Goal: Task Accomplishment & Management: Manage account settings

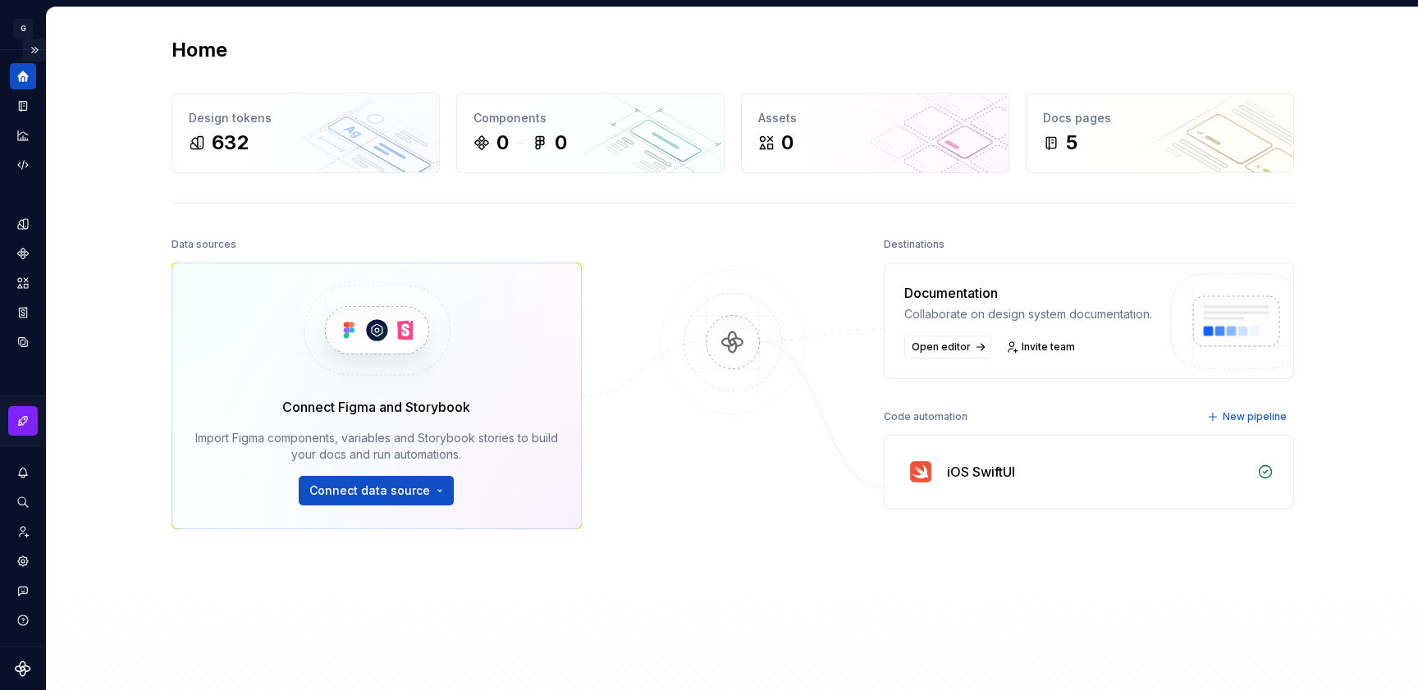
click at [30, 56] on button "Expand sidebar" at bounding box center [34, 50] width 23 height 23
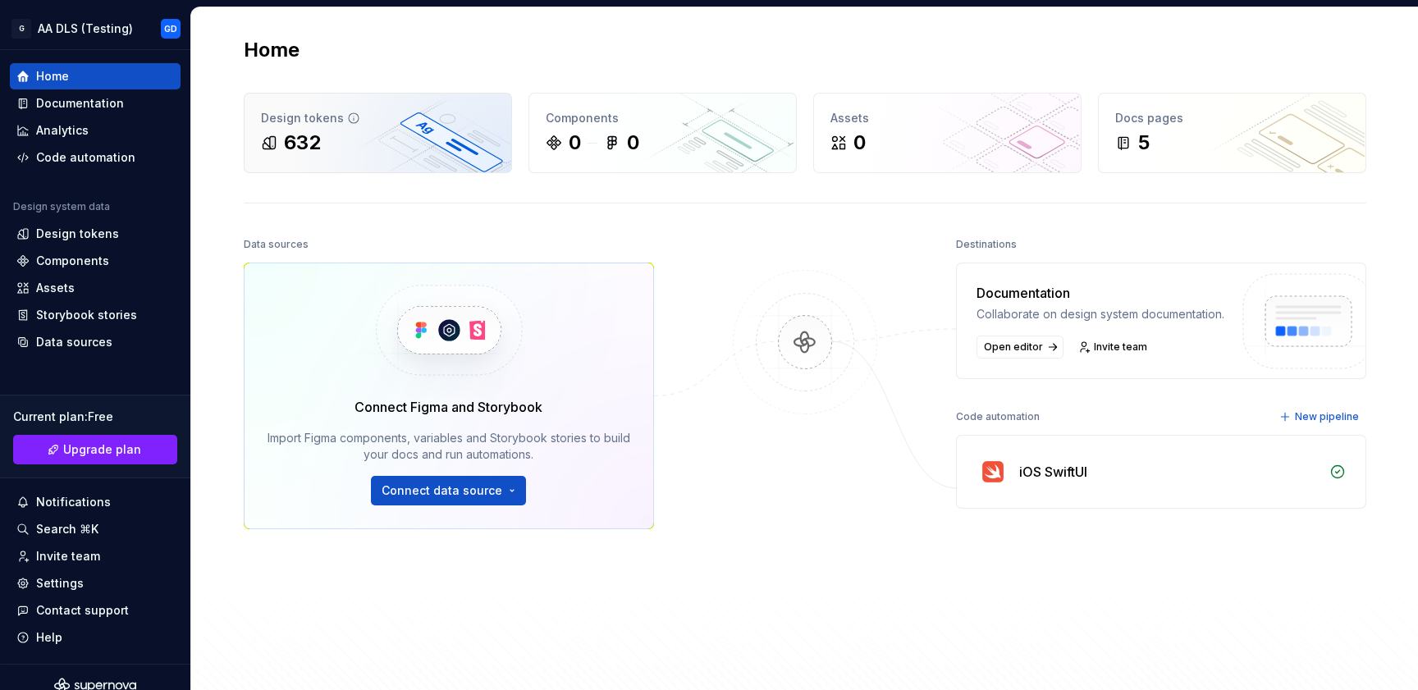
click at [296, 130] on div "632" at bounding box center [302, 143] width 37 height 26
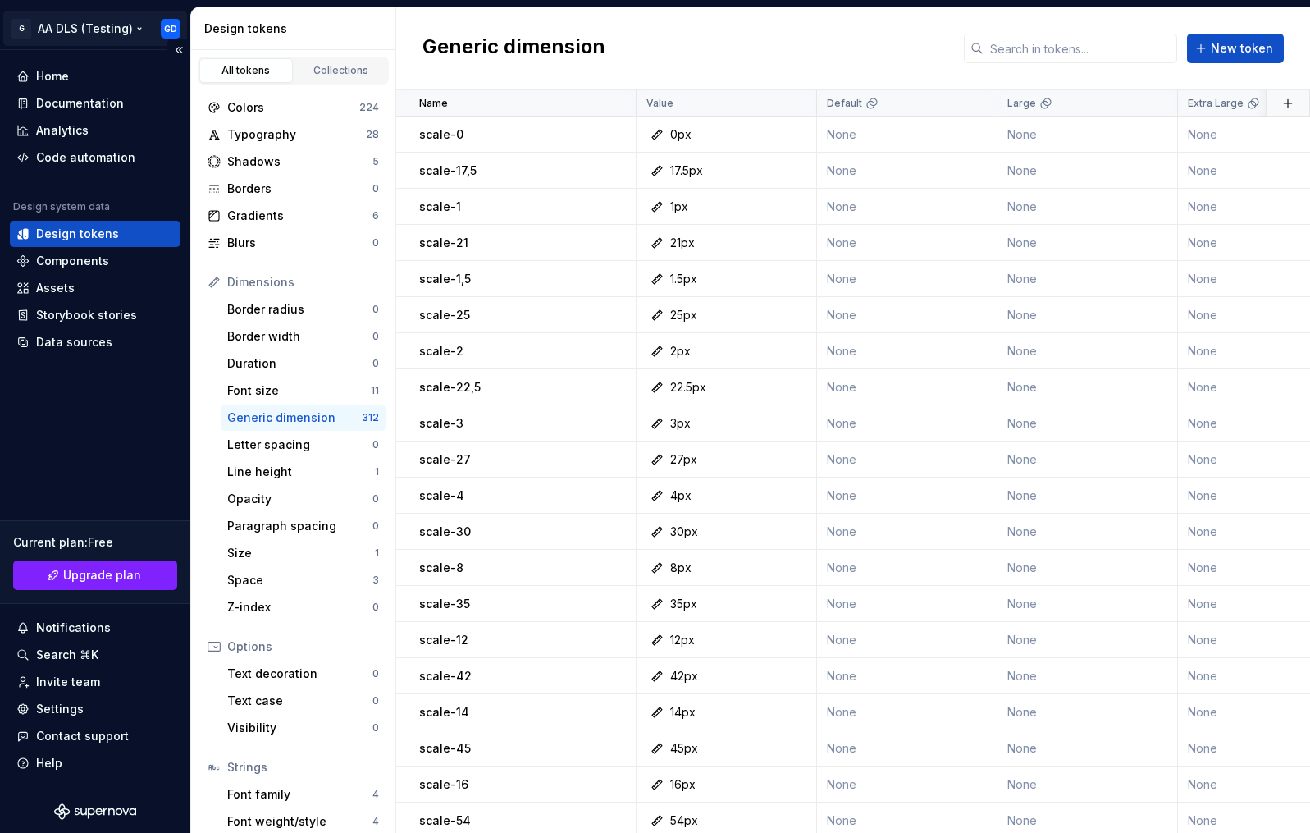
click at [176, 22] on html "原文 请对此翻译评分 您的反馈将用于改进谷歌翻译 G AA DLS (Testing) GD Home Documentation Analytics Cod…" at bounding box center [655, 416] width 1310 height 833
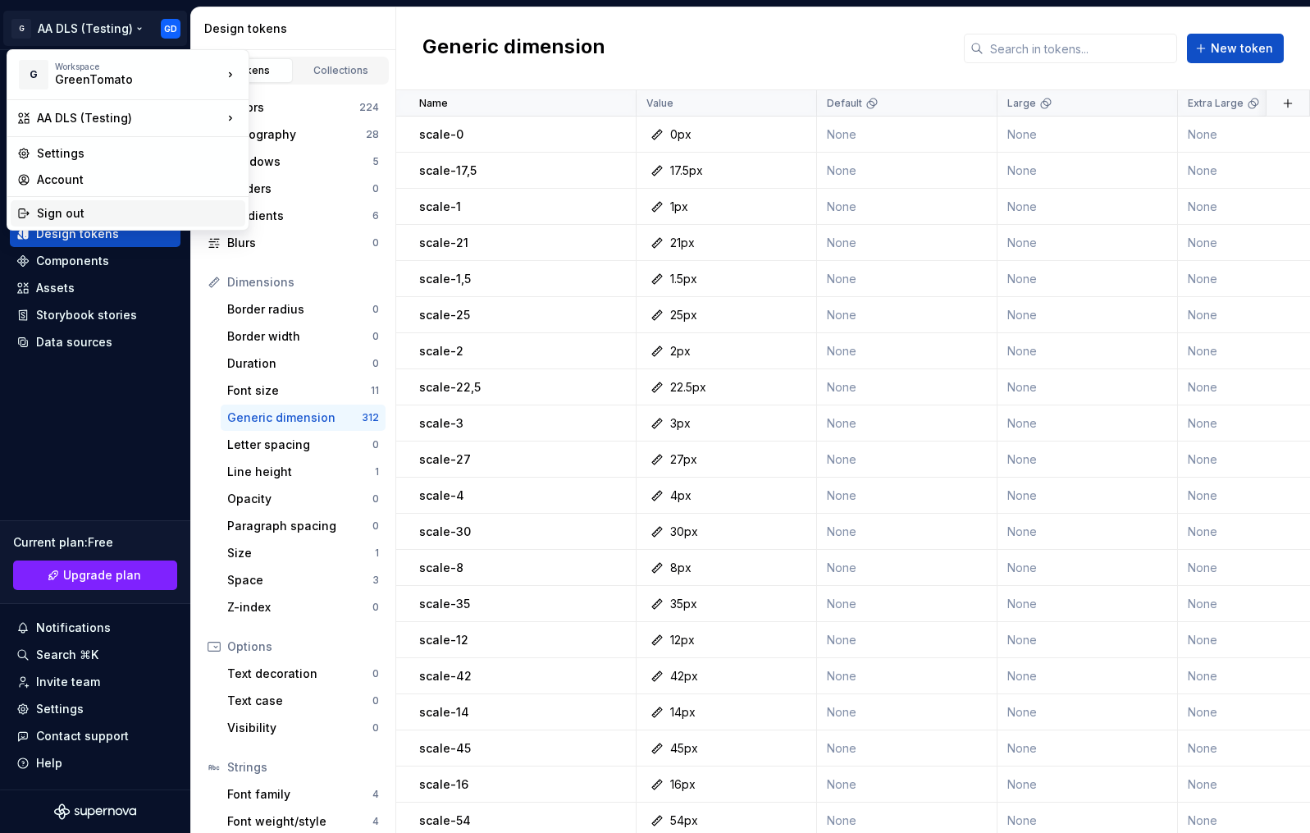
click at [142, 210] on div "Sign out" at bounding box center [138, 213] width 202 height 16
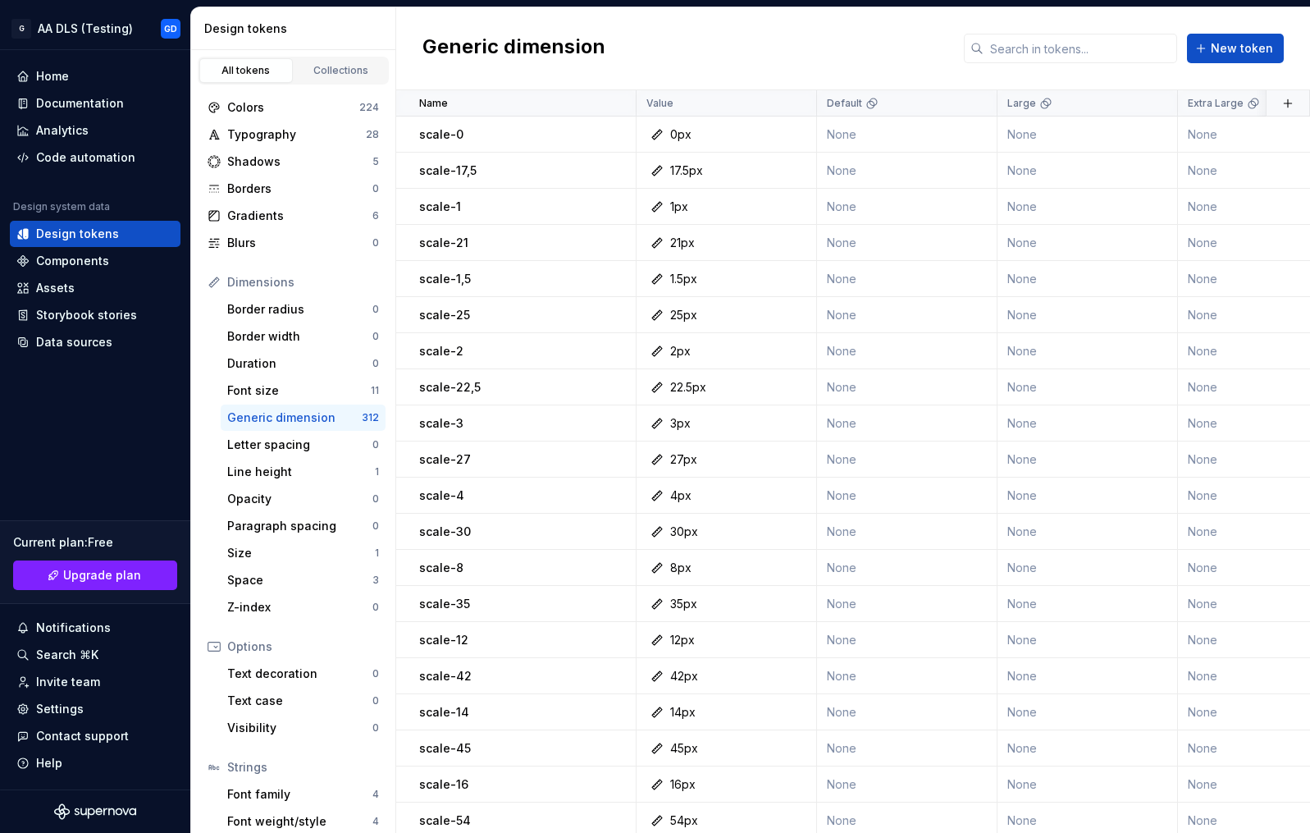
click at [3, 11] on button "G AA DLS (Testing) GD" at bounding box center [95, 28] width 184 height 35
click at [38, 343] on div "Data sources" at bounding box center [74, 342] width 76 height 16
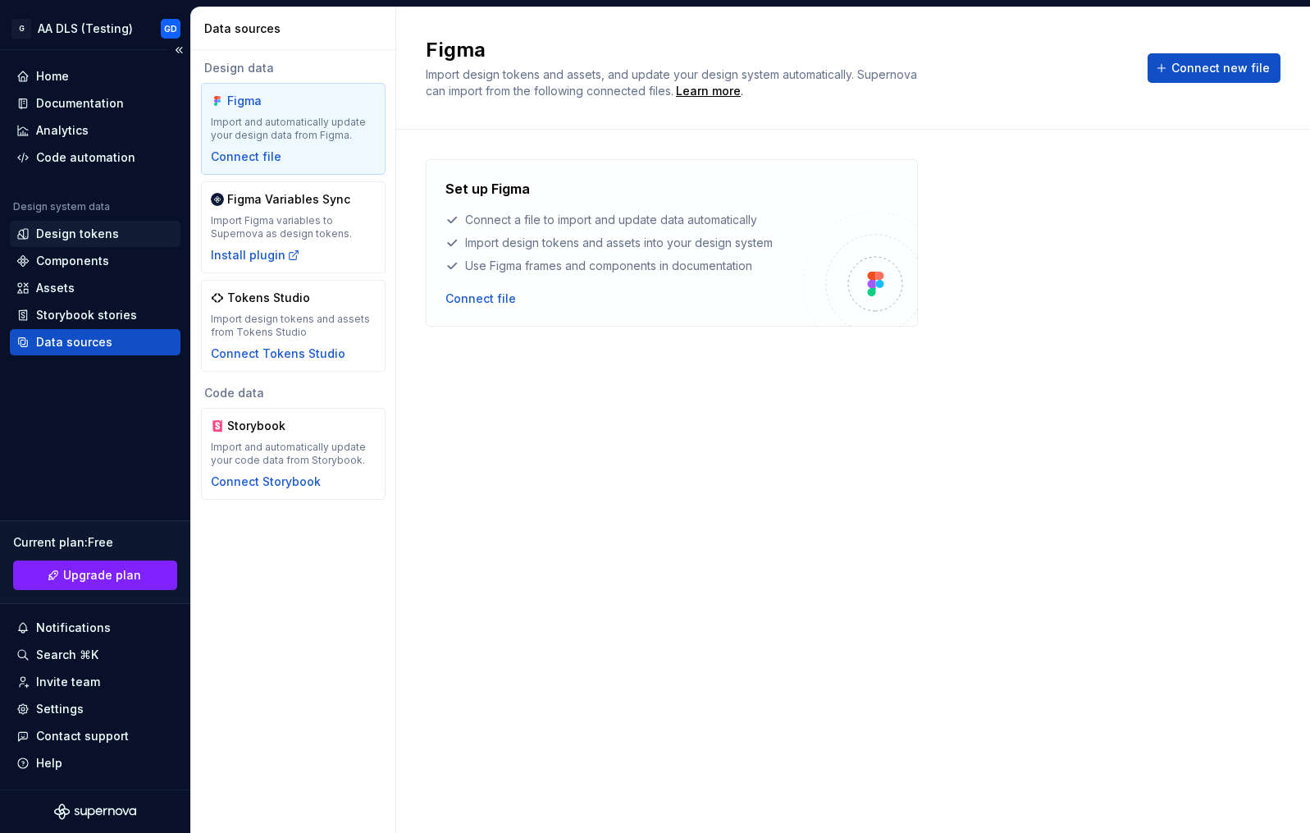
click at [74, 240] on div "Design tokens" at bounding box center [77, 234] width 83 height 16
click at [76, 236] on div "Design tokens" at bounding box center [77, 234] width 83 height 16
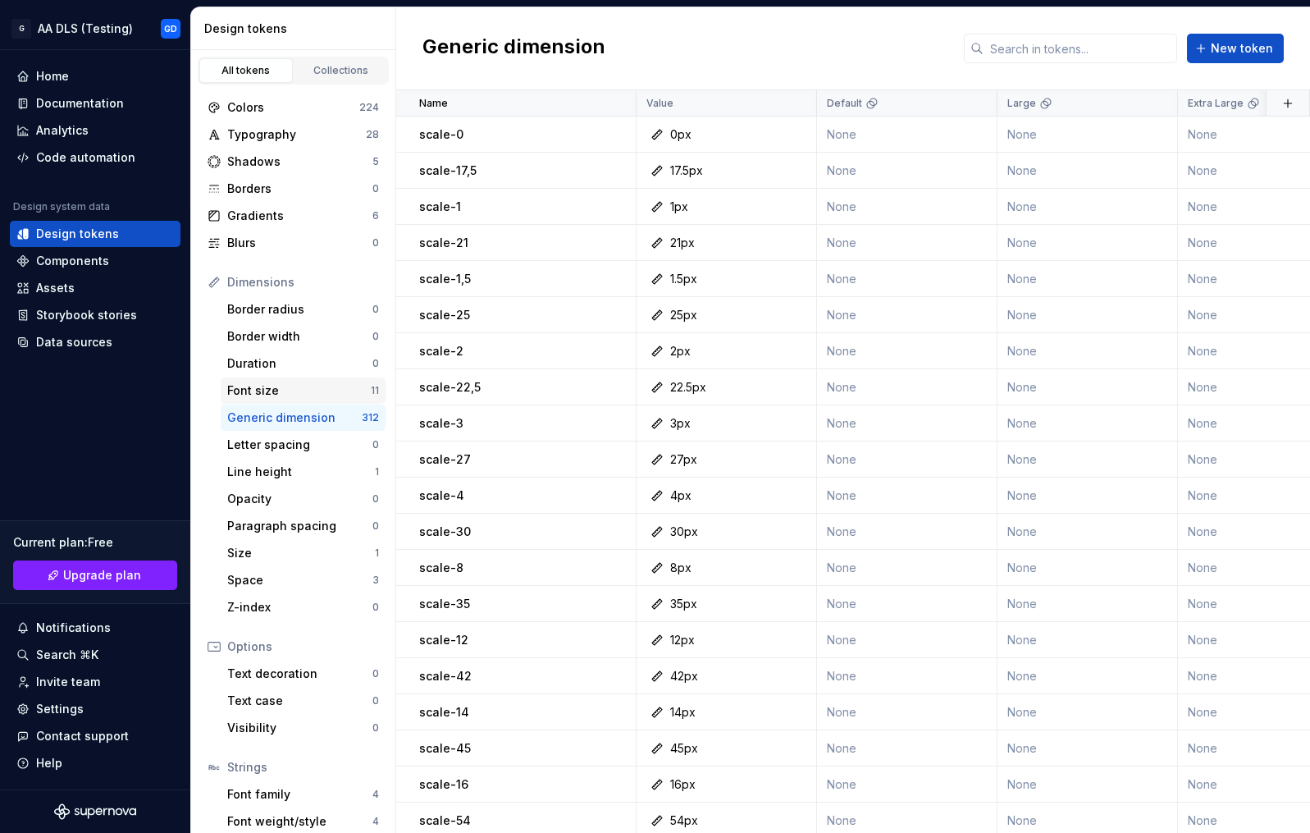
click at [272, 391] on div "Font size" at bounding box center [299, 390] width 144 height 16
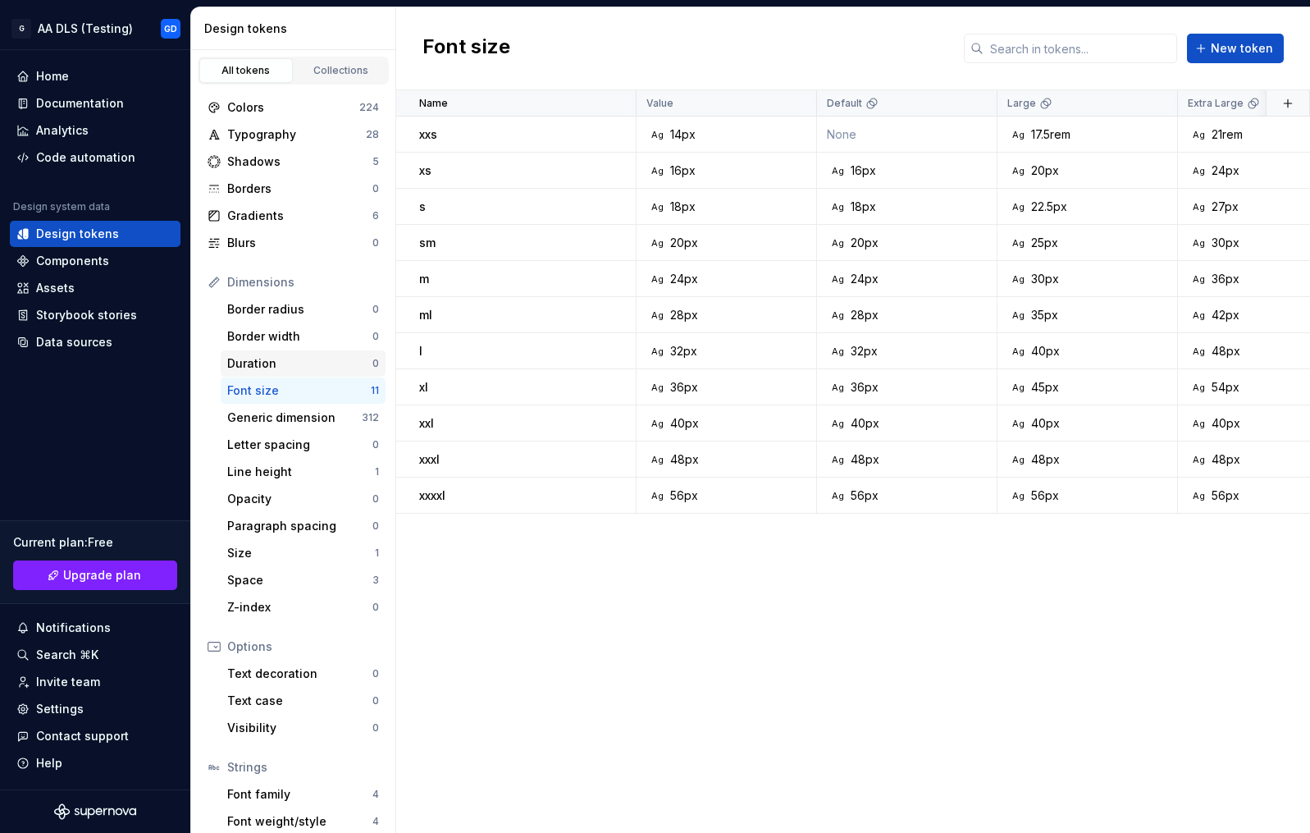
click at [299, 363] on div "Duration" at bounding box center [299, 363] width 145 height 16
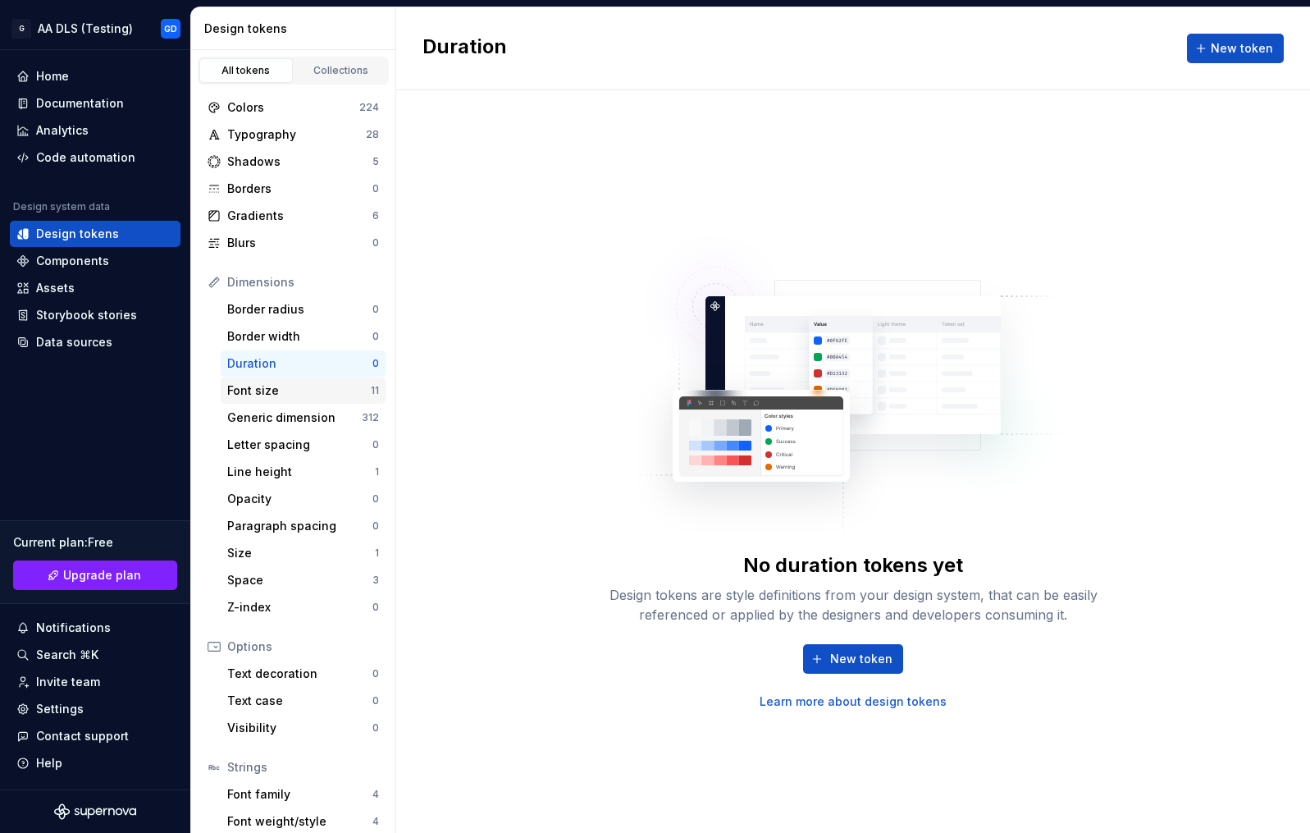
click at [259, 396] on div "Font size" at bounding box center [299, 390] width 144 height 16
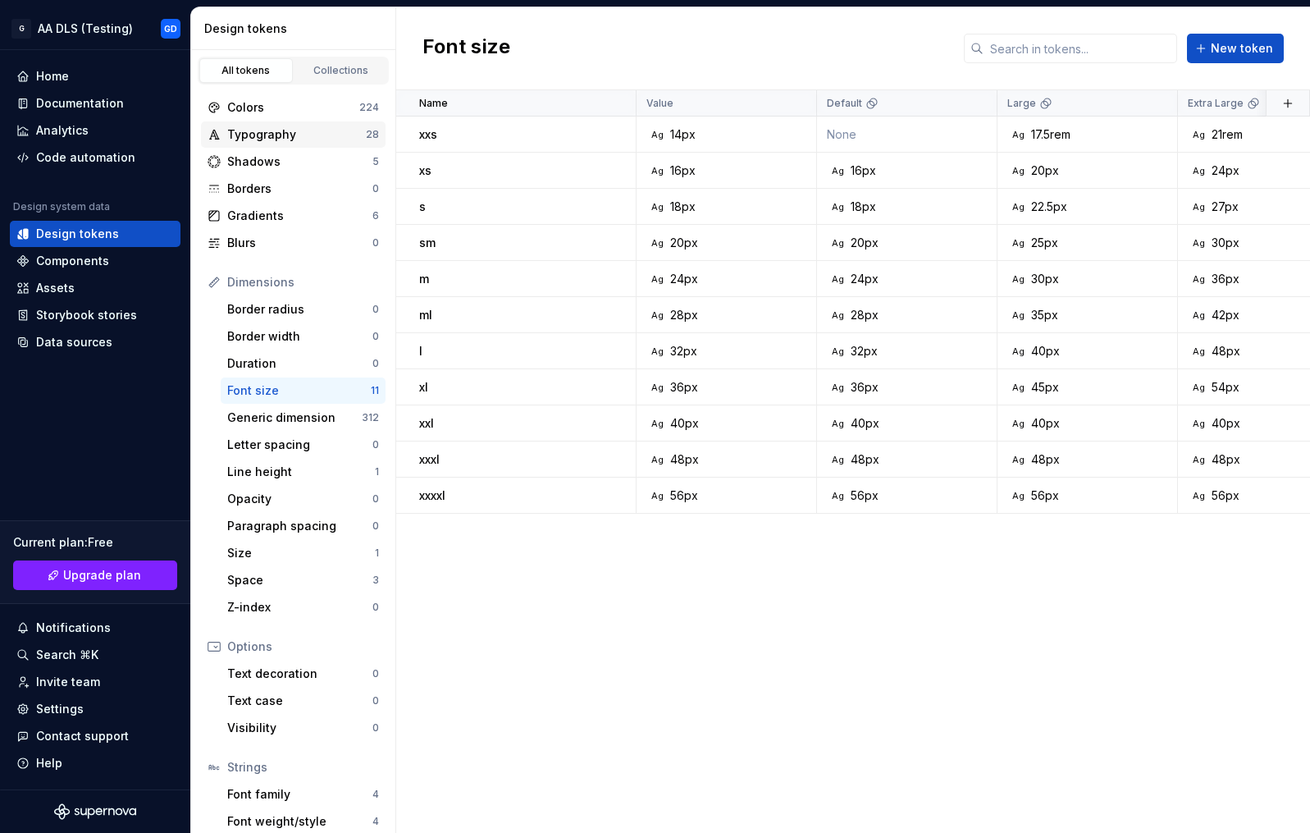
click at [274, 129] on div "Typography" at bounding box center [296, 134] width 139 height 16
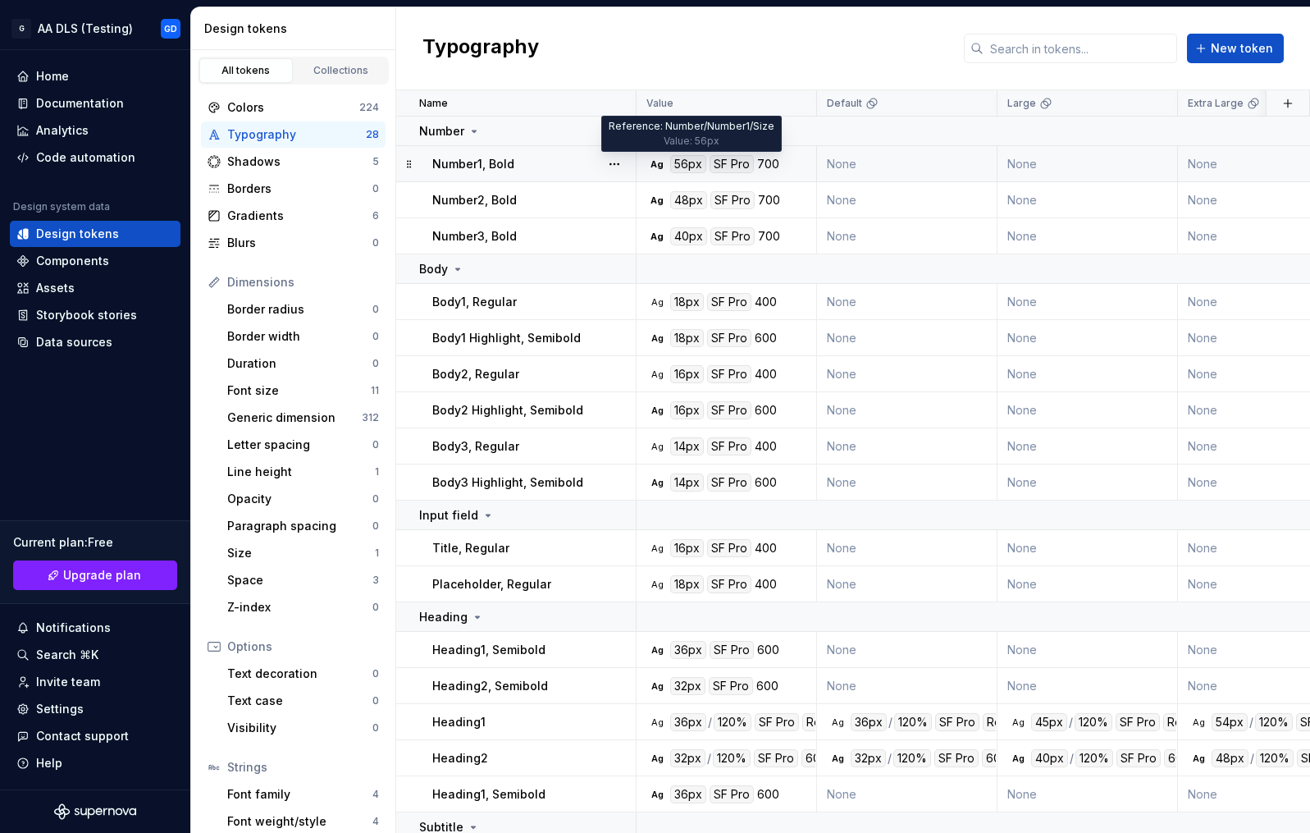
click at [683, 169] on div "56px" at bounding box center [688, 164] width 36 height 18
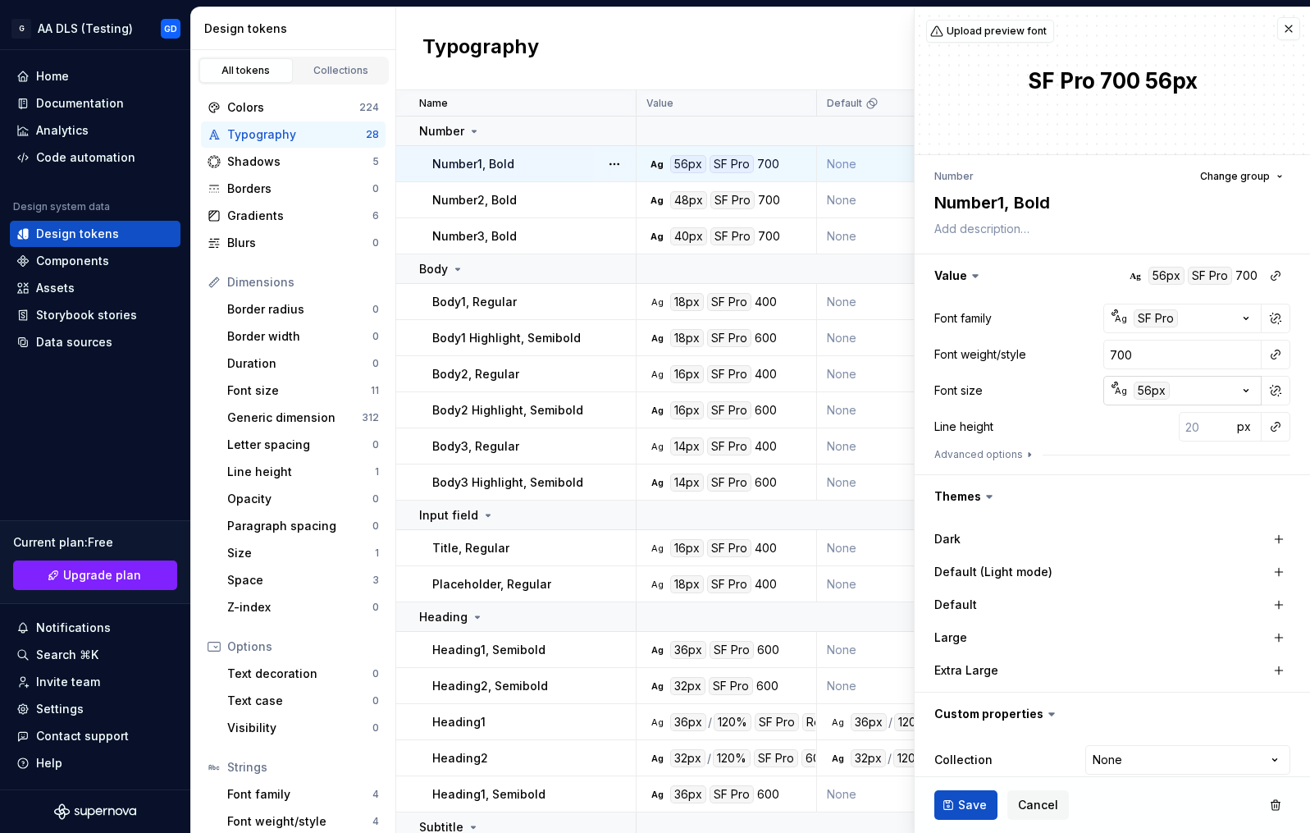
click at [1143, 385] on div "56px" at bounding box center [1152, 390] width 36 height 18
click at [1030, 392] on html "原文 请对此翻译评分 您的反馈将用于改进谷歌翻译 G AA DLS (Testing) GD Home Documentation Analytics Cod…" at bounding box center [655, 416] width 1310 height 833
click at [1277, 23] on button "button" at bounding box center [1288, 28] width 23 height 23
click at [1277, 30] on button "button" at bounding box center [1288, 28] width 23 height 23
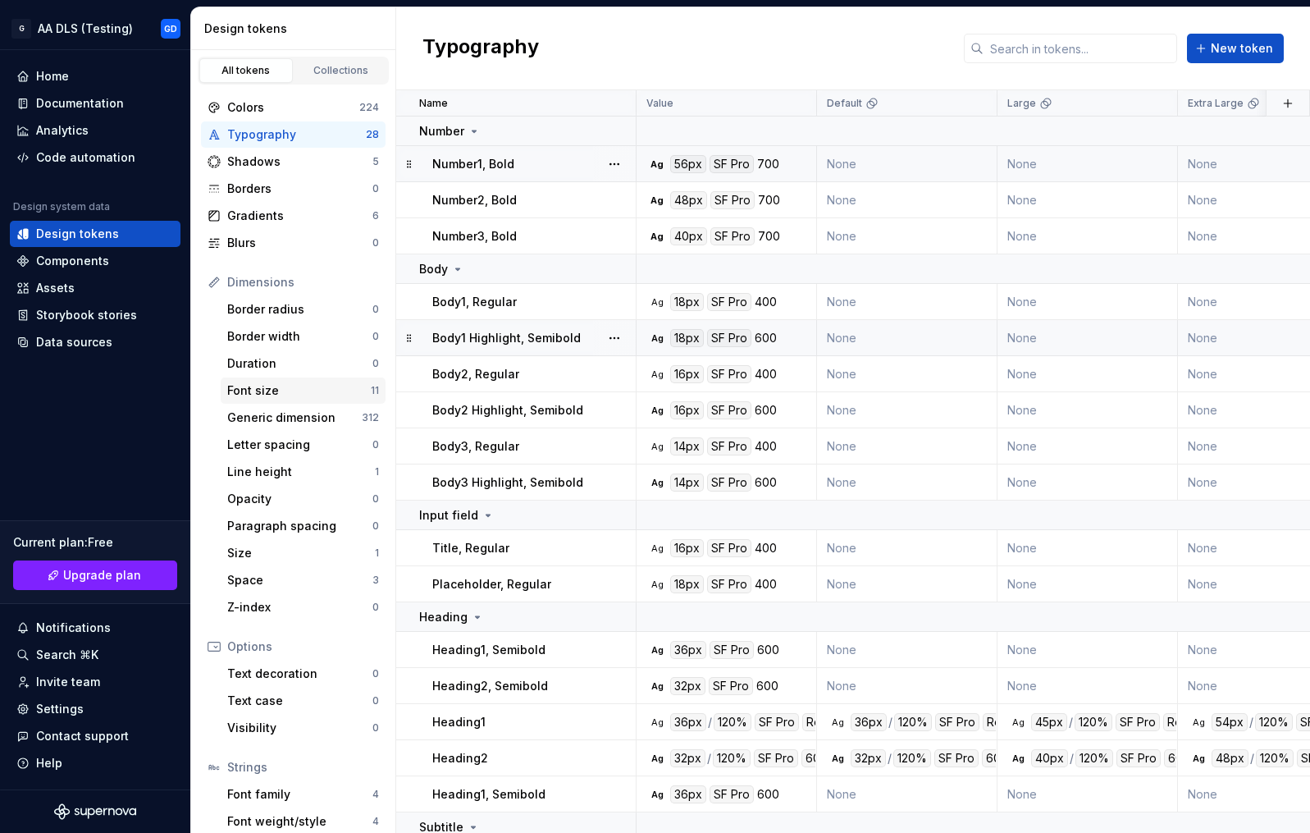
click at [267, 395] on div "Font size" at bounding box center [299, 390] width 144 height 16
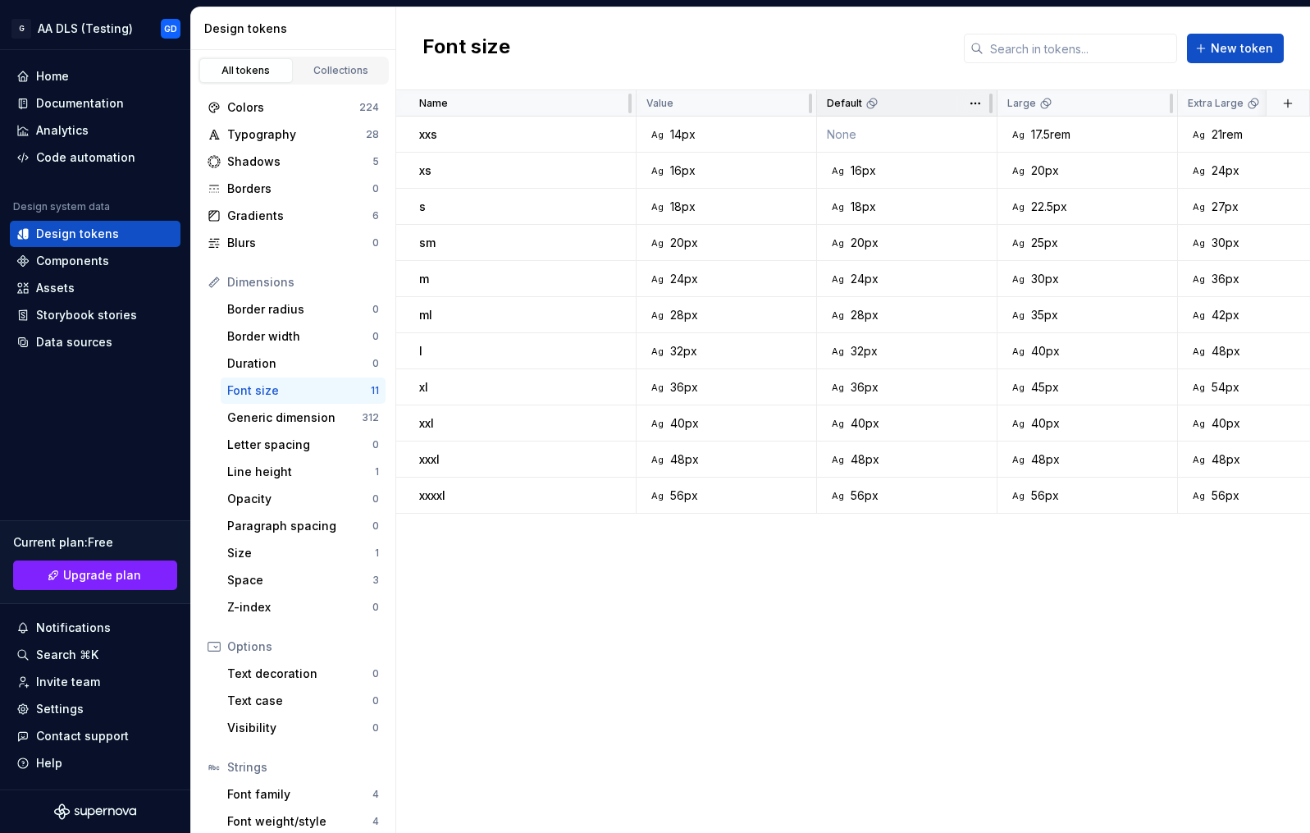
click at [890, 93] on div "Default" at bounding box center [907, 103] width 180 height 26
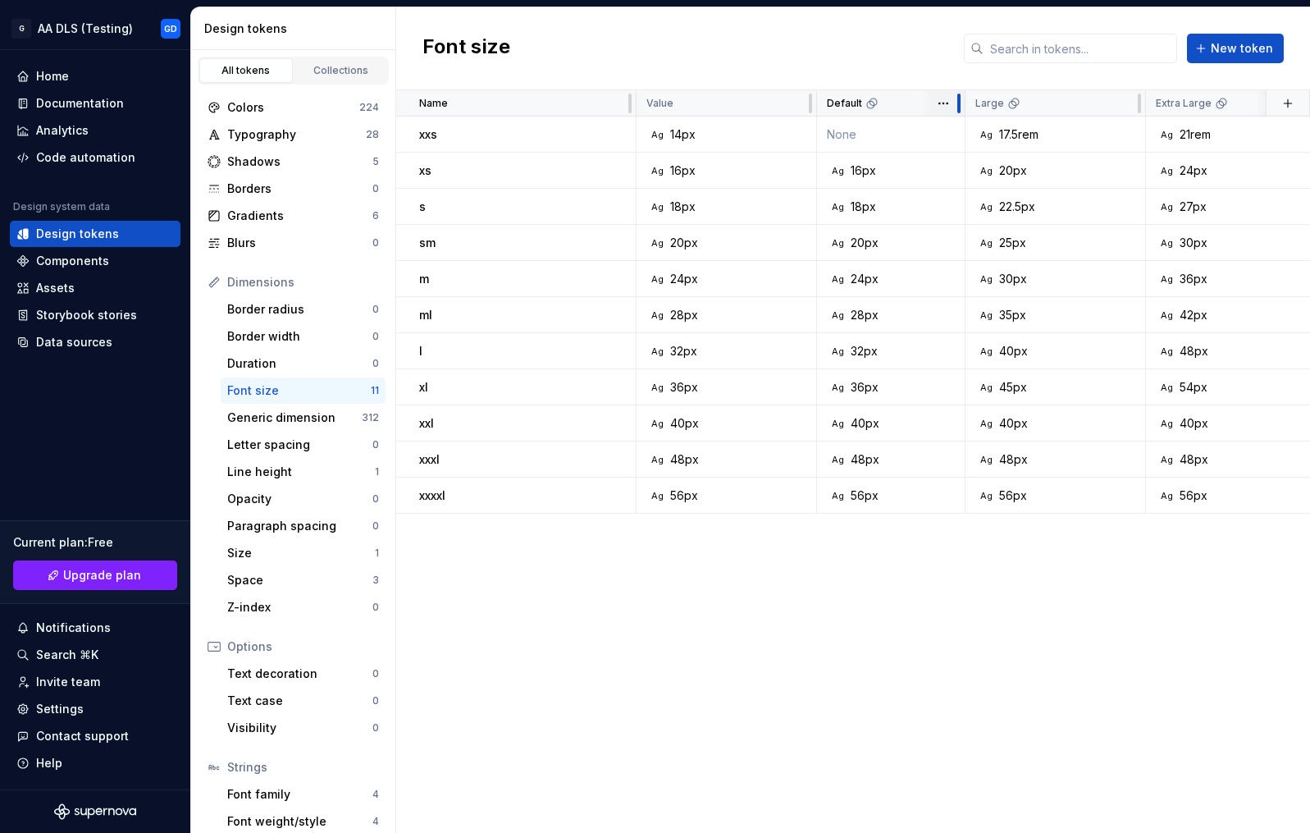
click at [955, 105] on div at bounding box center [958, 103] width 13 height 26
click at [947, 103] on html "原文 请对此翻译评分 您的反馈将用于改进谷歌翻译 G AA DLS (Testing) GD Home Documentation Analytics Cod…" at bounding box center [655, 416] width 1310 height 833
click at [975, 138] on span "Edit theme" at bounding box center [1015, 135] width 107 height 16
click at [875, 127] on td "None" at bounding box center [891, 134] width 148 height 36
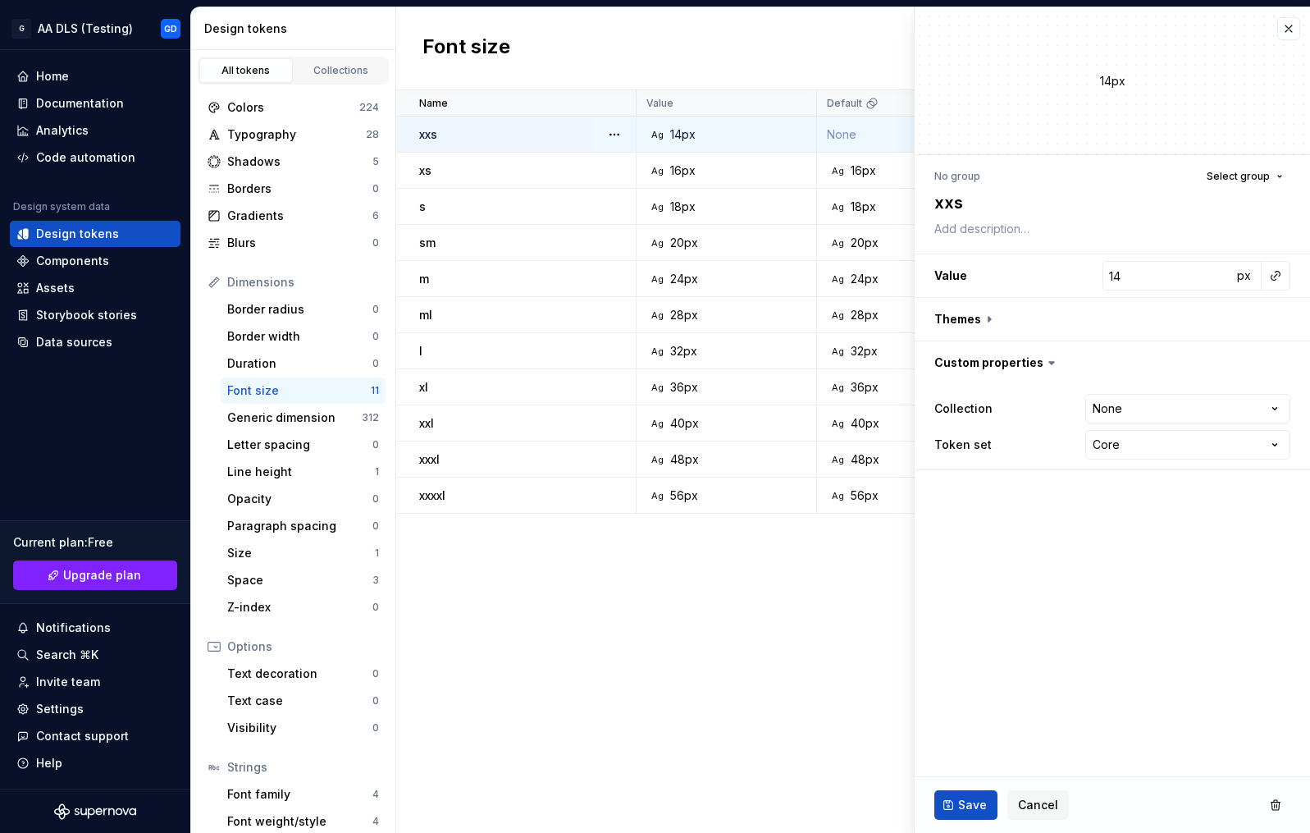
click at [421, 131] on p "xxs" at bounding box center [428, 134] width 18 height 16
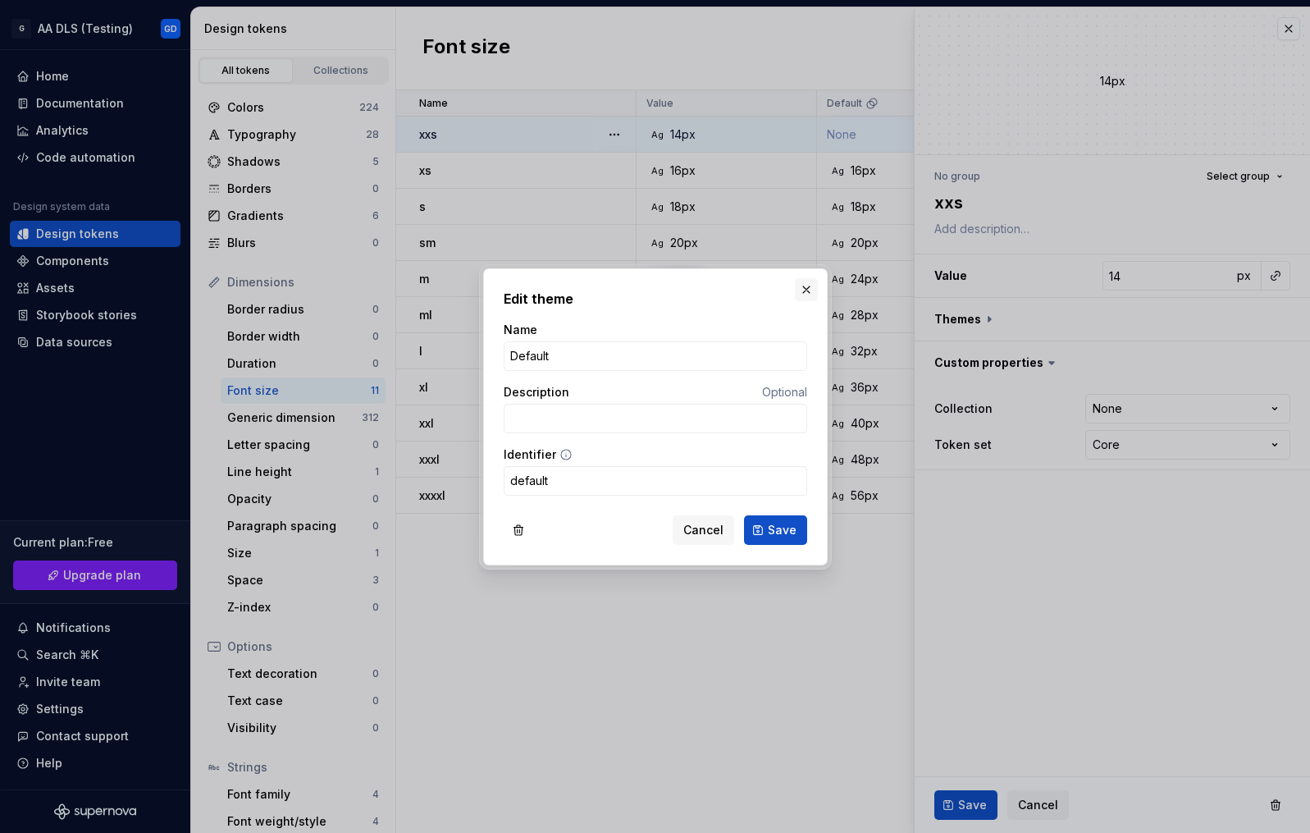
click at [806, 285] on button "button" at bounding box center [806, 289] width 23 height 23
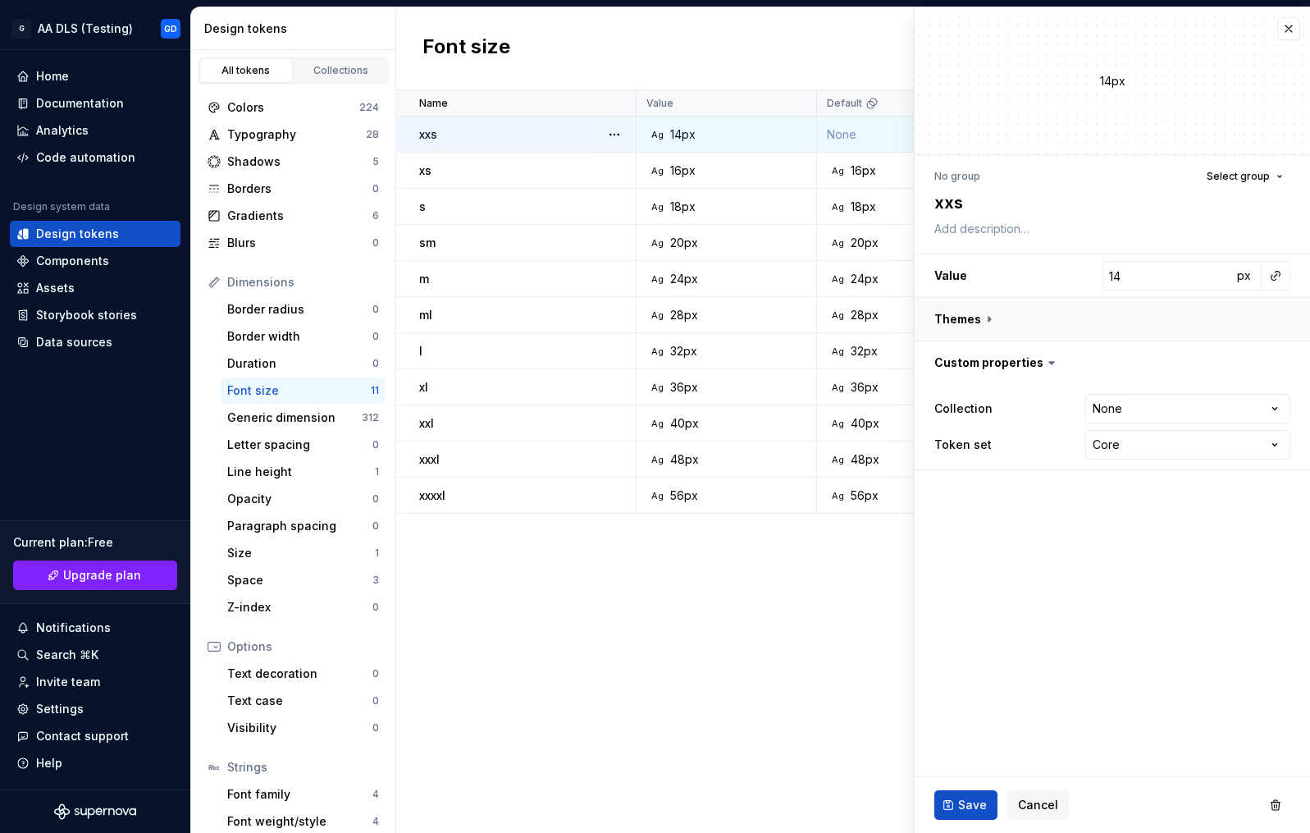
click at [1001, 320] on button "button" at bounding box center [1112, 319] width 395 height 43
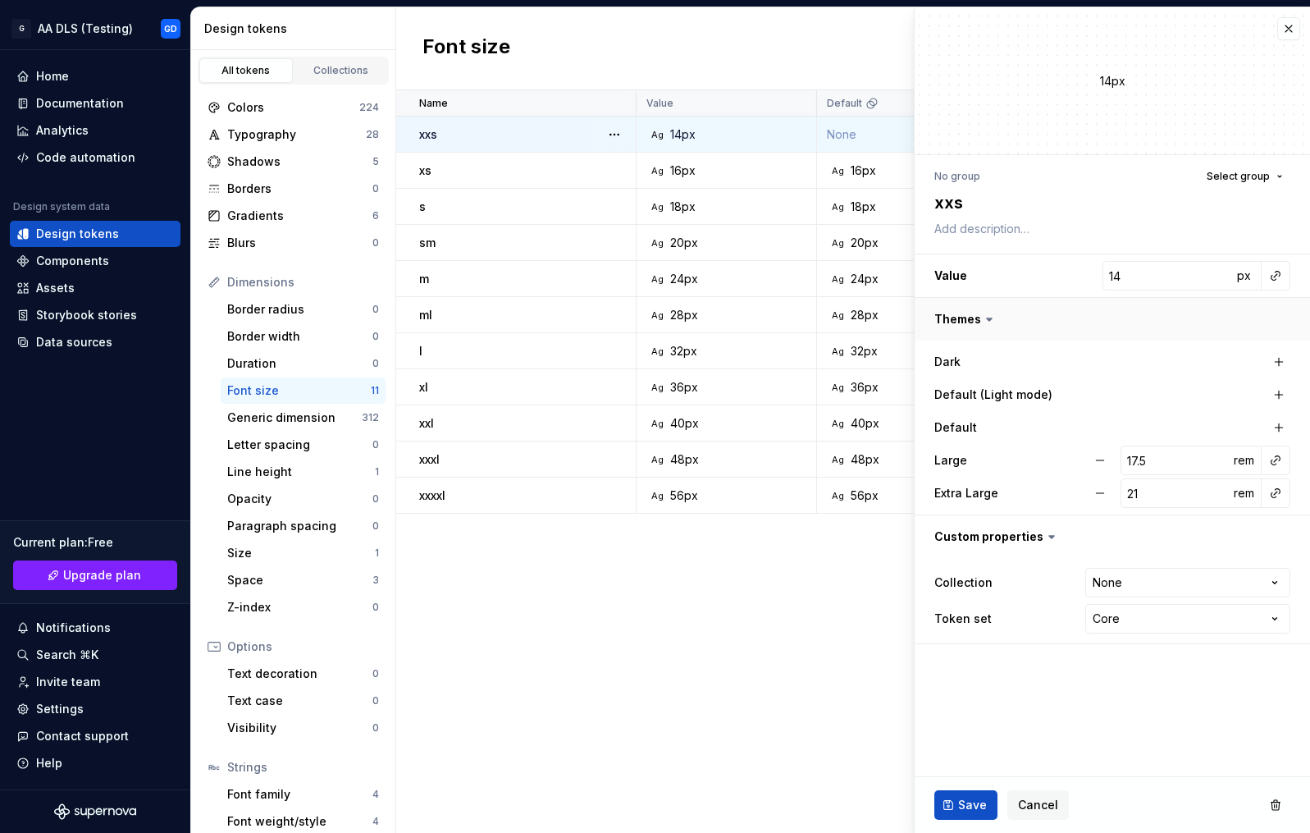
click at [968, 323] on button "button" at bounding box center [1112, 319] width 395 height 43
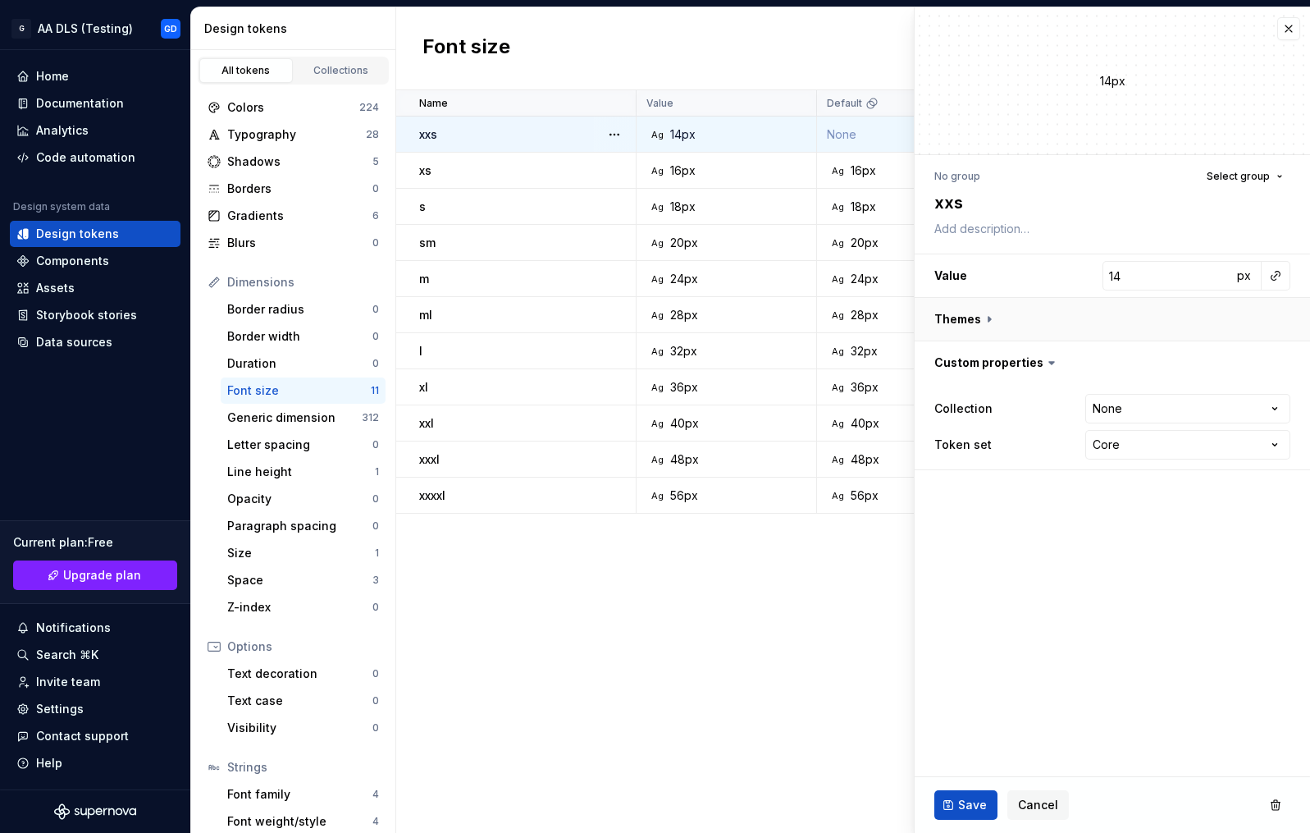
click at [973, 320] on button "button" at bounding box center [1112, 319] width 395 height 43
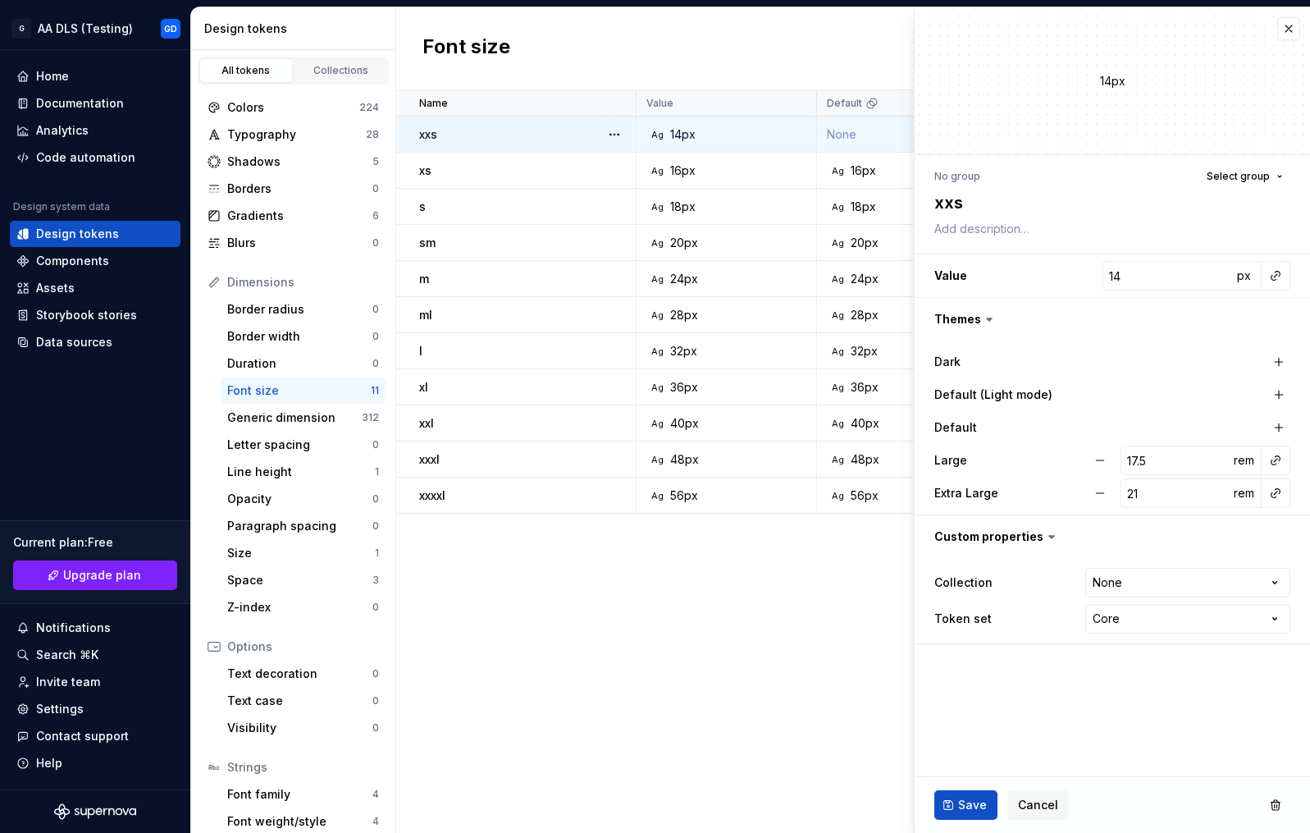
click at [948, 394] on label "Default (Light mode)" at bounding box center [993, 394] width 118 height 16
click at [951, 423] on label "Default" at bounding box center [955, 427] width 43 height 16
click at [297, 107] on div "Colors" at bounding box center [293, 107] width 132 height 16
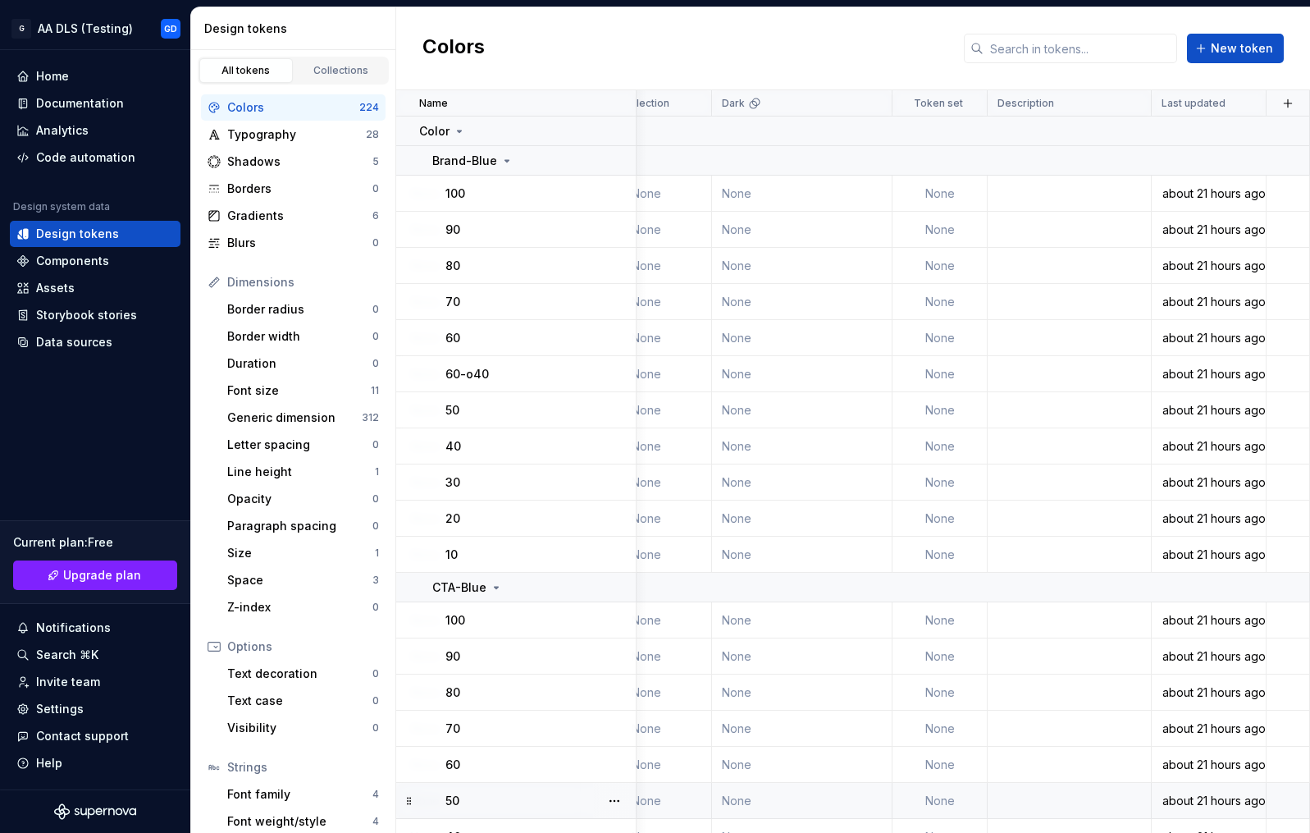
scroll to position [0, 935]
click at [289, 386] on div "Font size" at bounding box center [299, 390] width 144 height 16
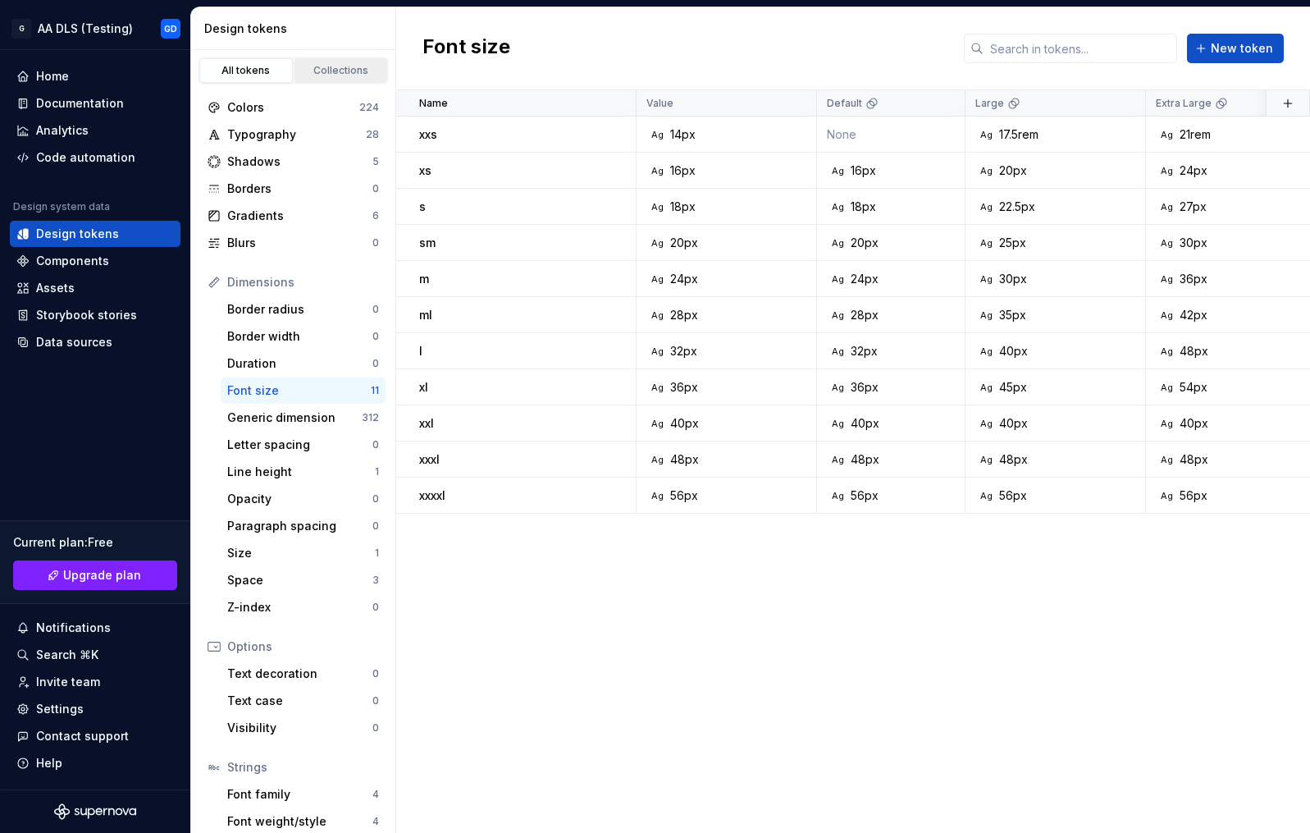
click at [308, 76] on div "Collections" at bounding box center [341, 70] width 82 height 13
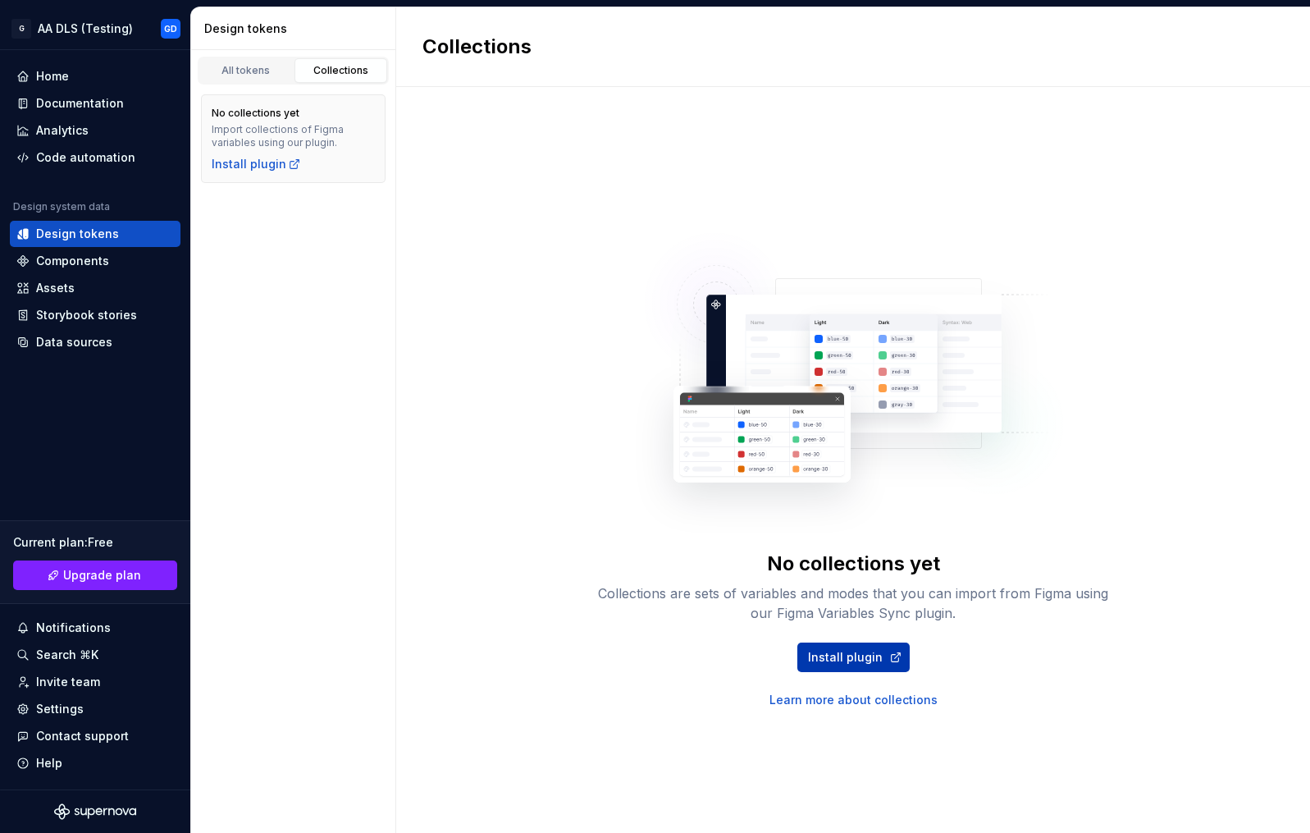
click at [842, 662] on span "Install plugin" at bounding box center [845, 657] width 75 height 16
click at [244, 71] on div "All tokens" at bounding box center [246, 70] width 82 height 13
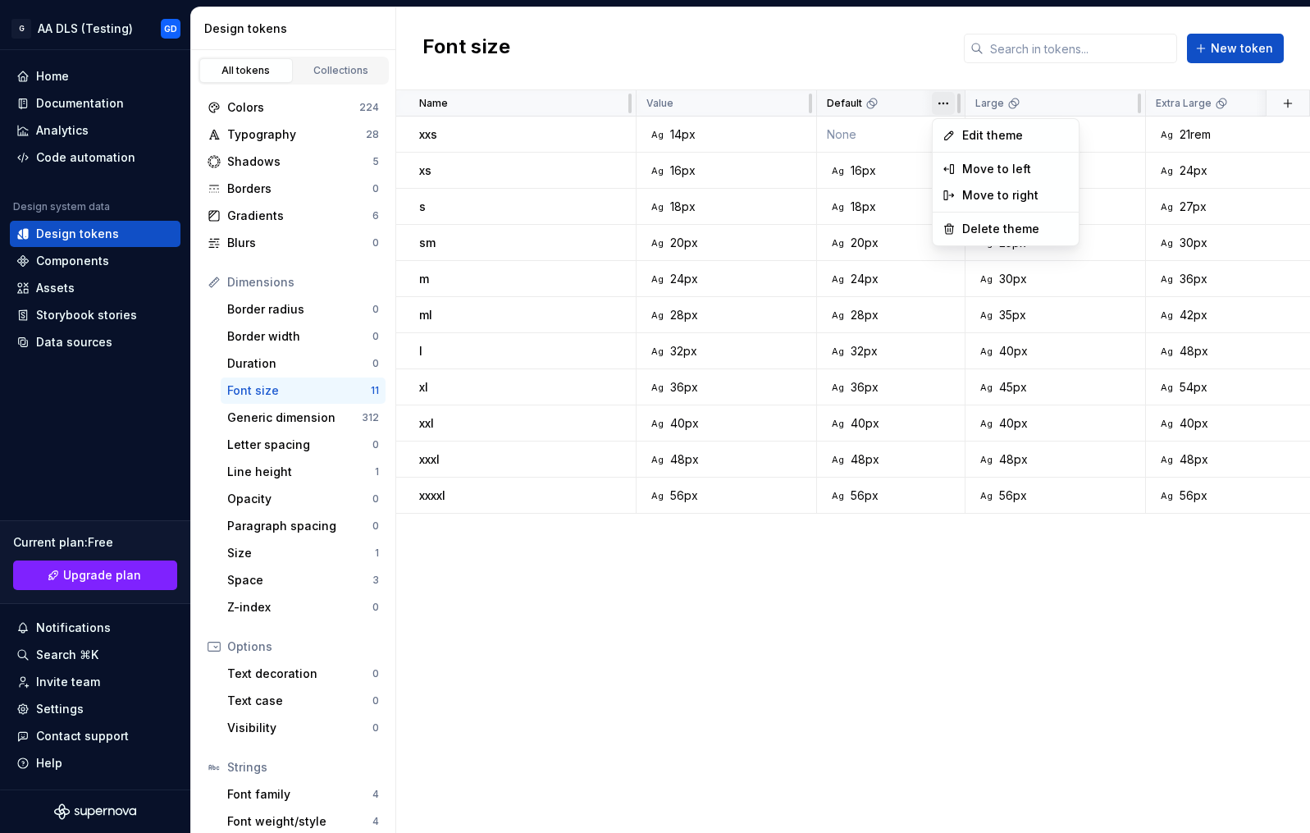
click at [944, 109] on html "原文 请对此翻译评分 您的反馈将用于改进谷歌翻译 G AA DLS (Testing) GD Home Documentation Analytics Cod…" at bounding box center [655, 416] width 1310 height 833
click at [977, 134] on span "Edit theme" at bounding box center [1015, 135] width 107 height 16
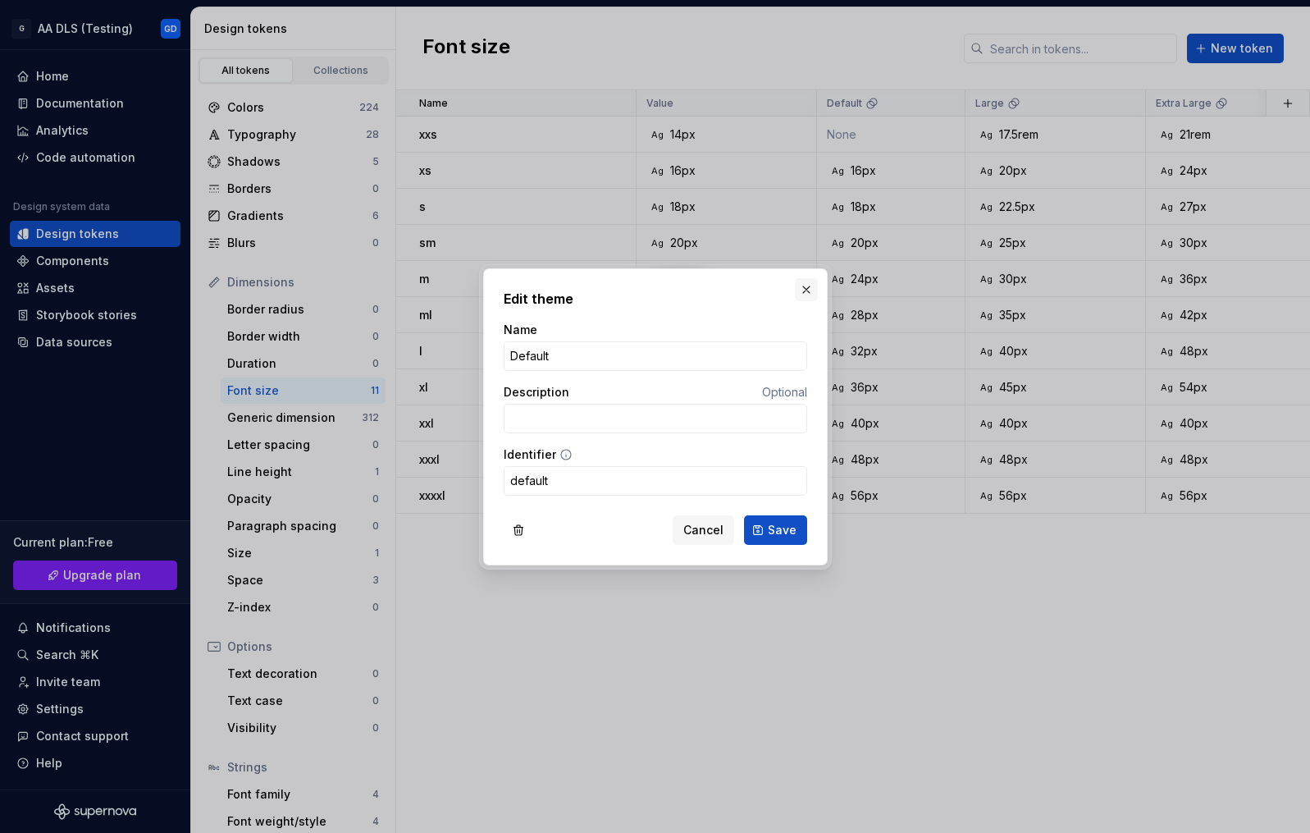
click at [807, 286] on button "button" at bounding box center [806, 289] width 23 height 23
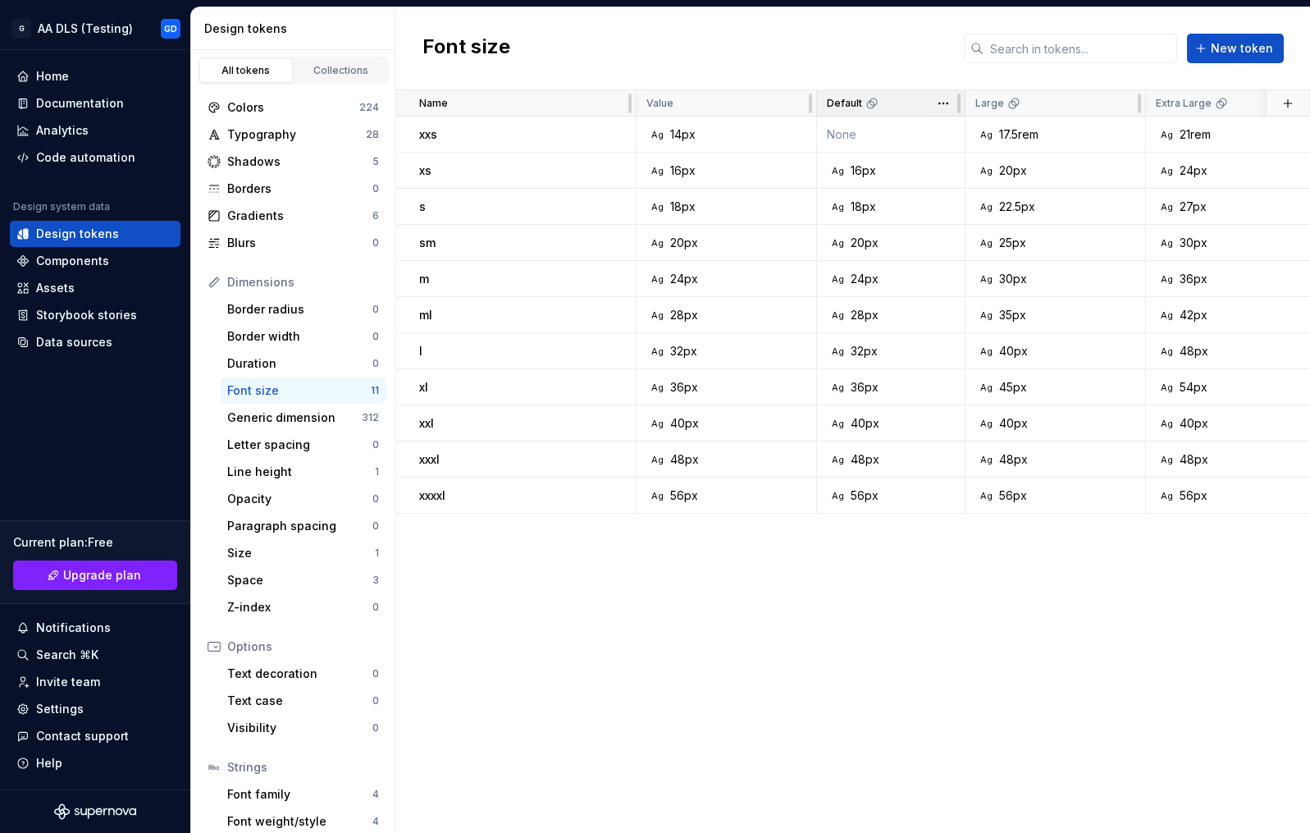
click at [882, 107] on div "Default" at bounding box center [891, 103] width 128 height 13
click at [918, 304] on td "Ag 28px" at bounding box center [891, 315] width 148 height 36
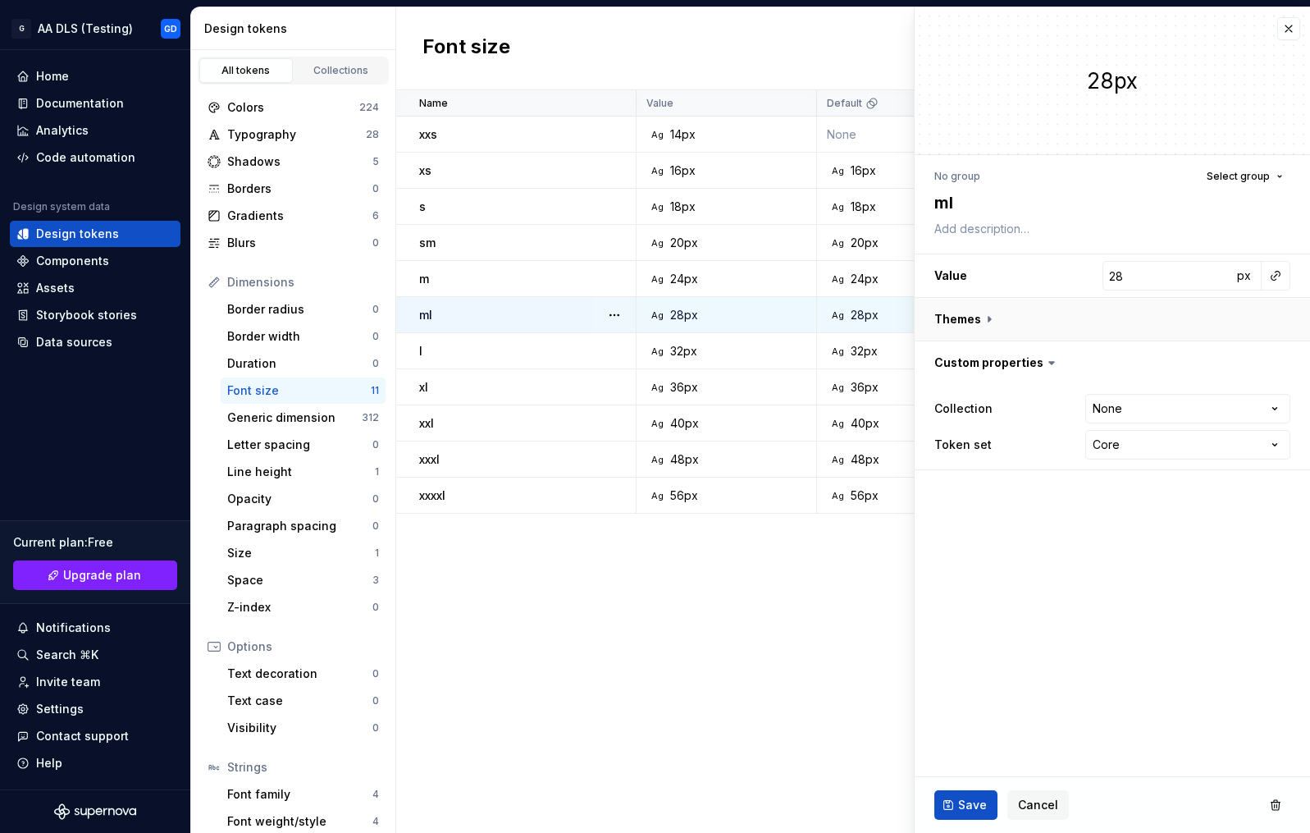
click at [988, 321] on button "button" at bounding box center [1112, 319] width 395 height 43
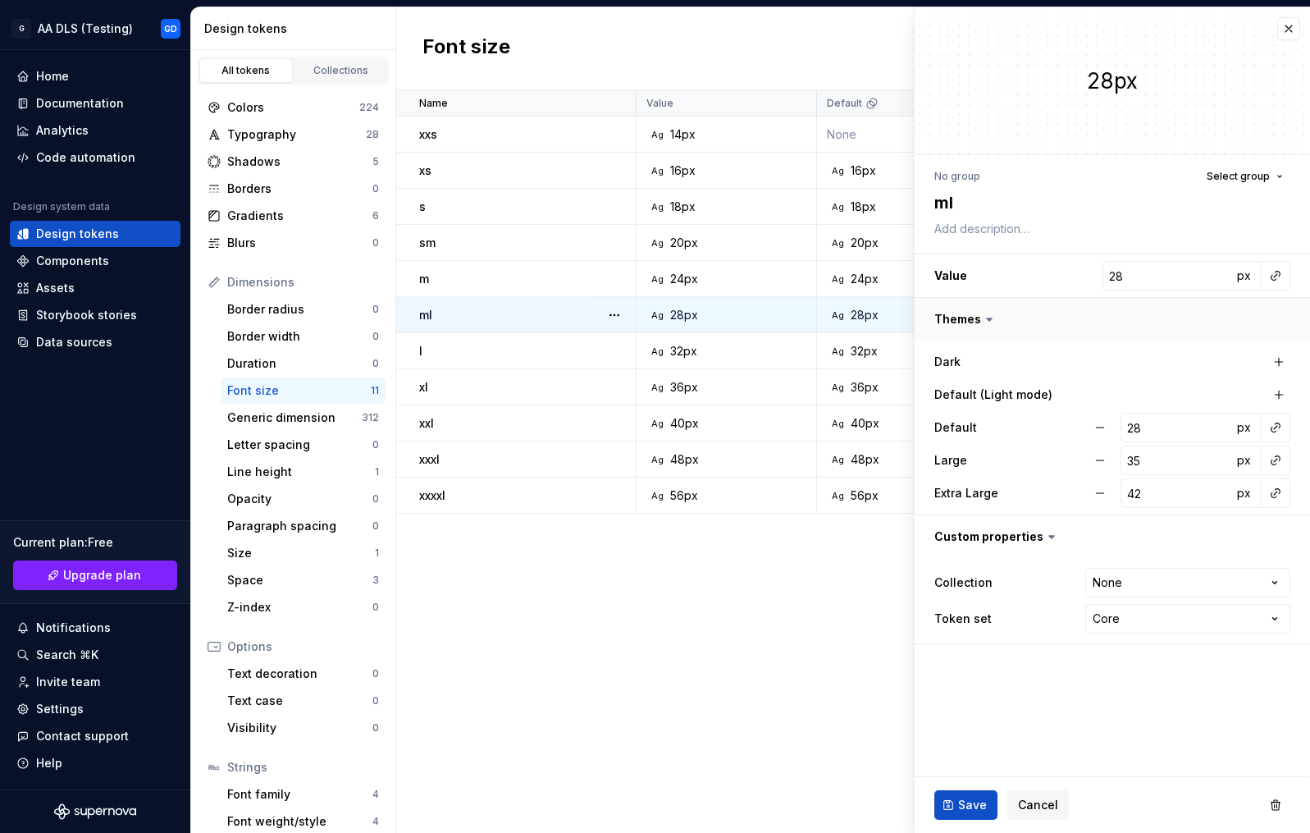
click at [1281, 322] on button "button" at bounding box center [1112, 319] width 395 height 43
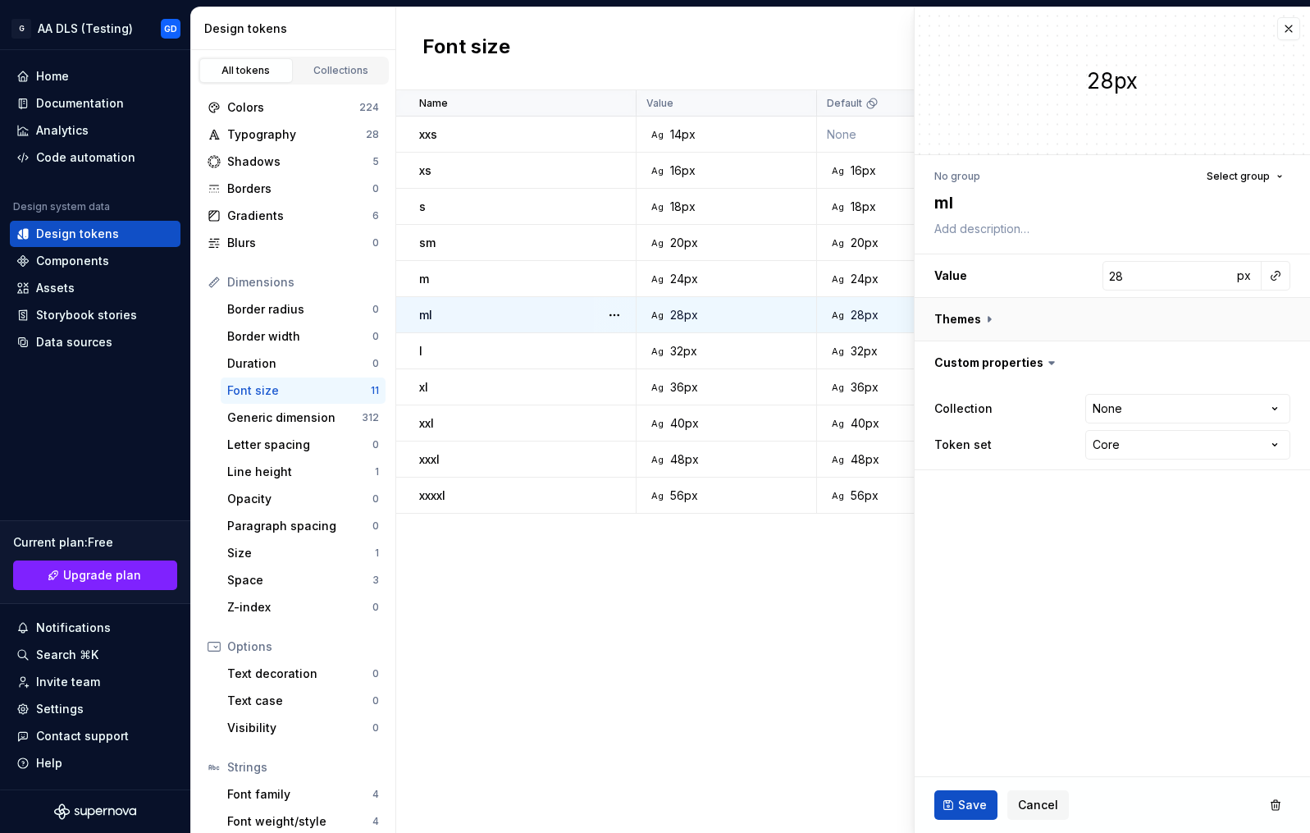
click at [1281, 322] on button "button" at bounding box center [1112, 319] width 395 height 43
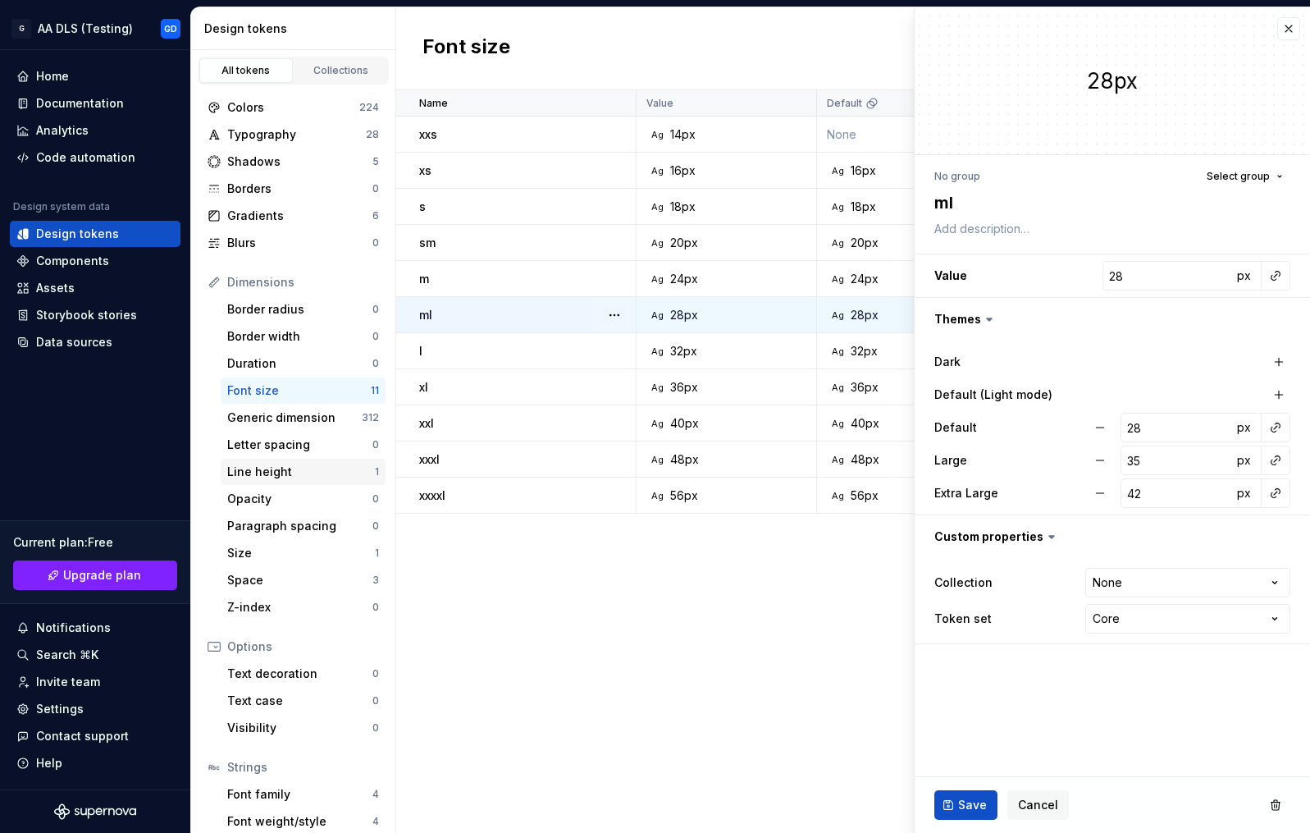
click at [277, 468] on div "Line height" at bounding box center [301, 472] width 148 height 16
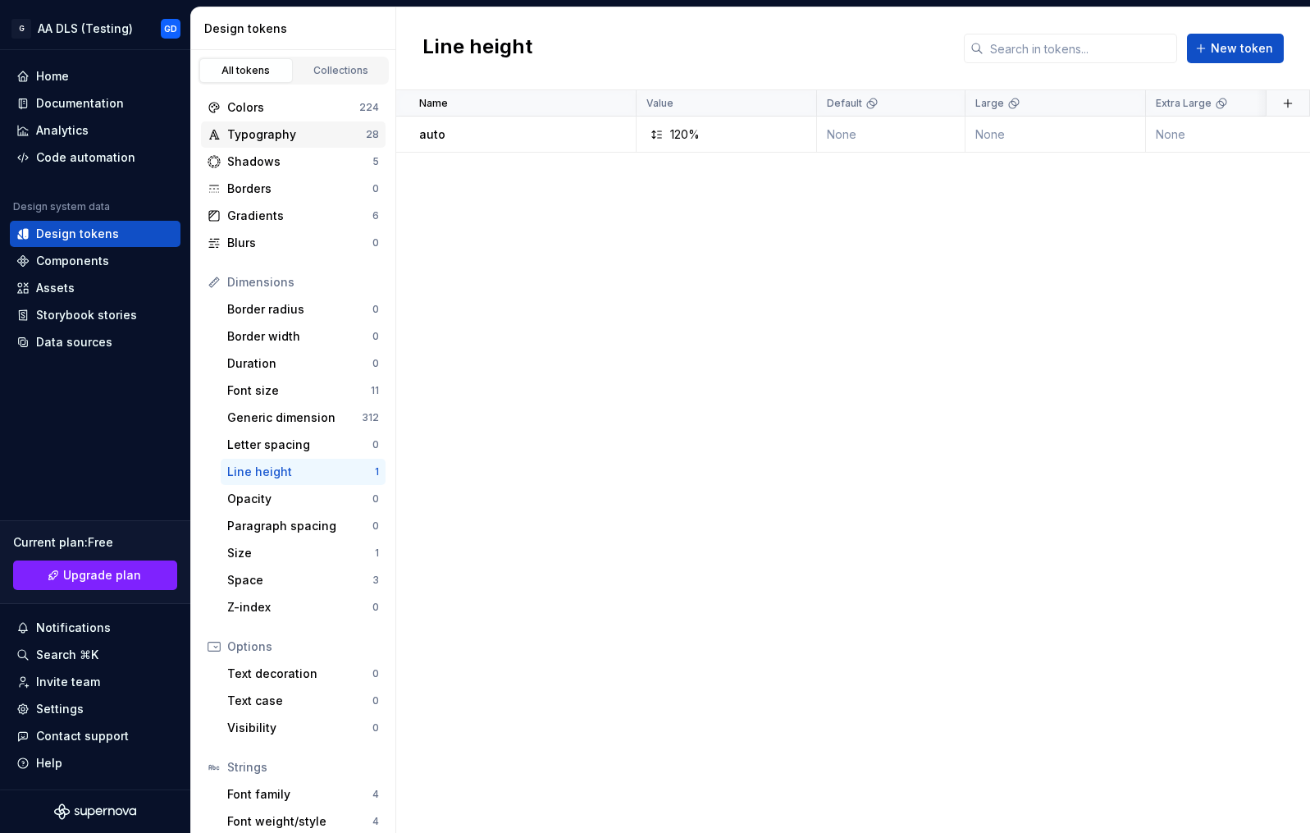
click at [330, 133] on div "Typography" at bounding box center [296, 134] width 139 height 16
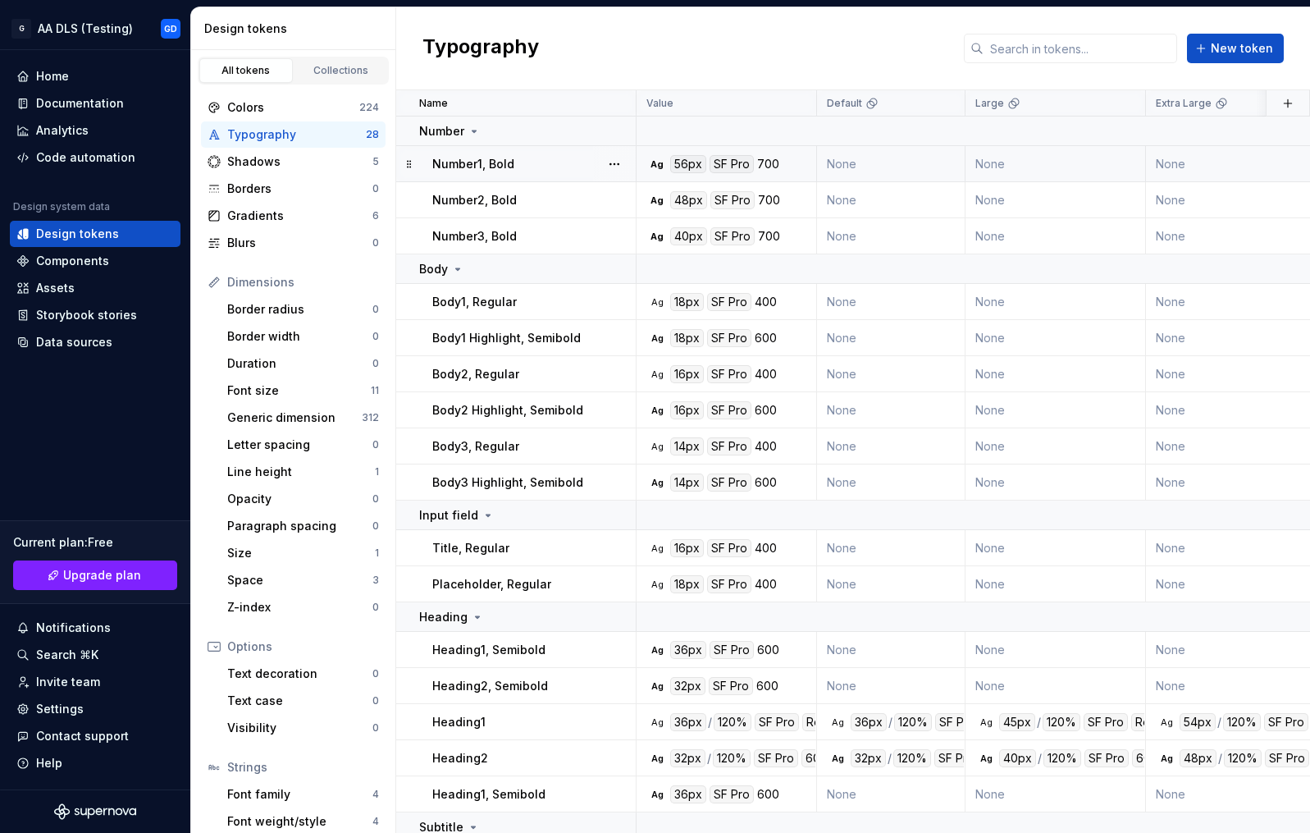
click at [679, 167] on div "56px" at bounding box center [688, 164] width 36 height 18
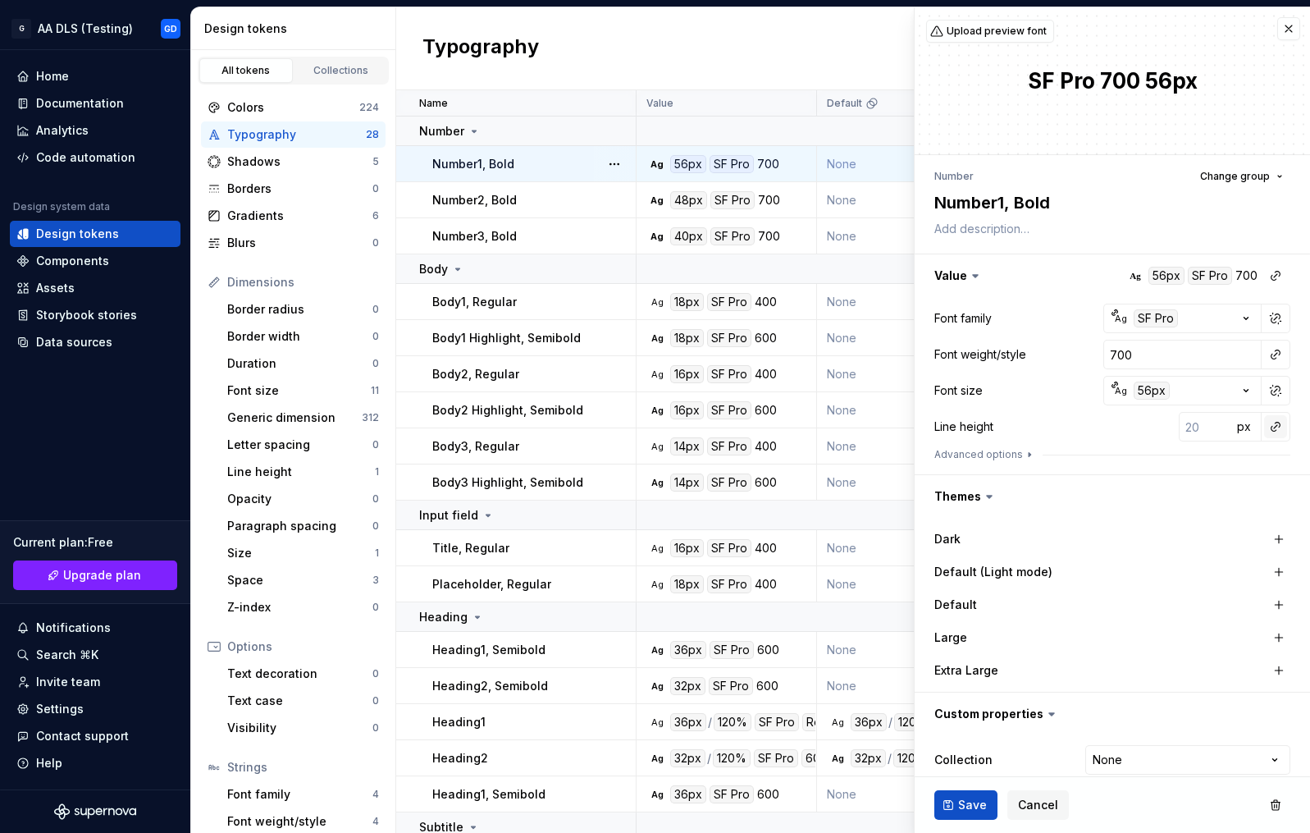
click at [1264, 428] on button "button" at bounding box center [1275, 426] width 23 height 23
click at [1149, 470] on span "auto 120%" at bounding box center [1147, 462] width 254 height 26
click at [977, 689] on span "Save" at bounding box center [972, 805] width 29 height 16
click at [972, 689] on span "Save" at bounding box center [972, 805] width 29 height 16
type textarea "*"
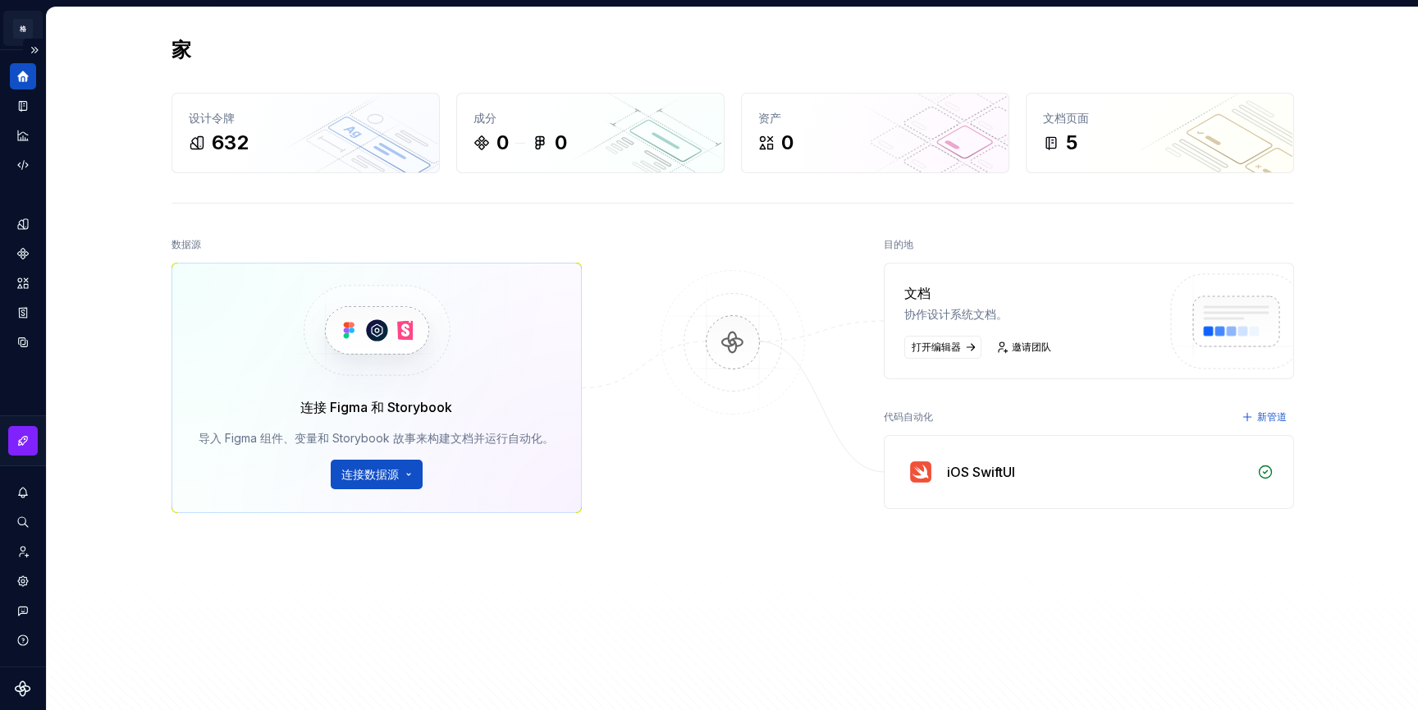
click at [14, 24] on html "原文 请对此翻译评分 您的反馈将用于改进谷歌翻译 格 AA DLS（测试） GD 设计系统数据 家 设计令牌 632 成分 0 0 资产 0 文档页面 5 数…" at bounding box center [709, 355] width 1418 height 710
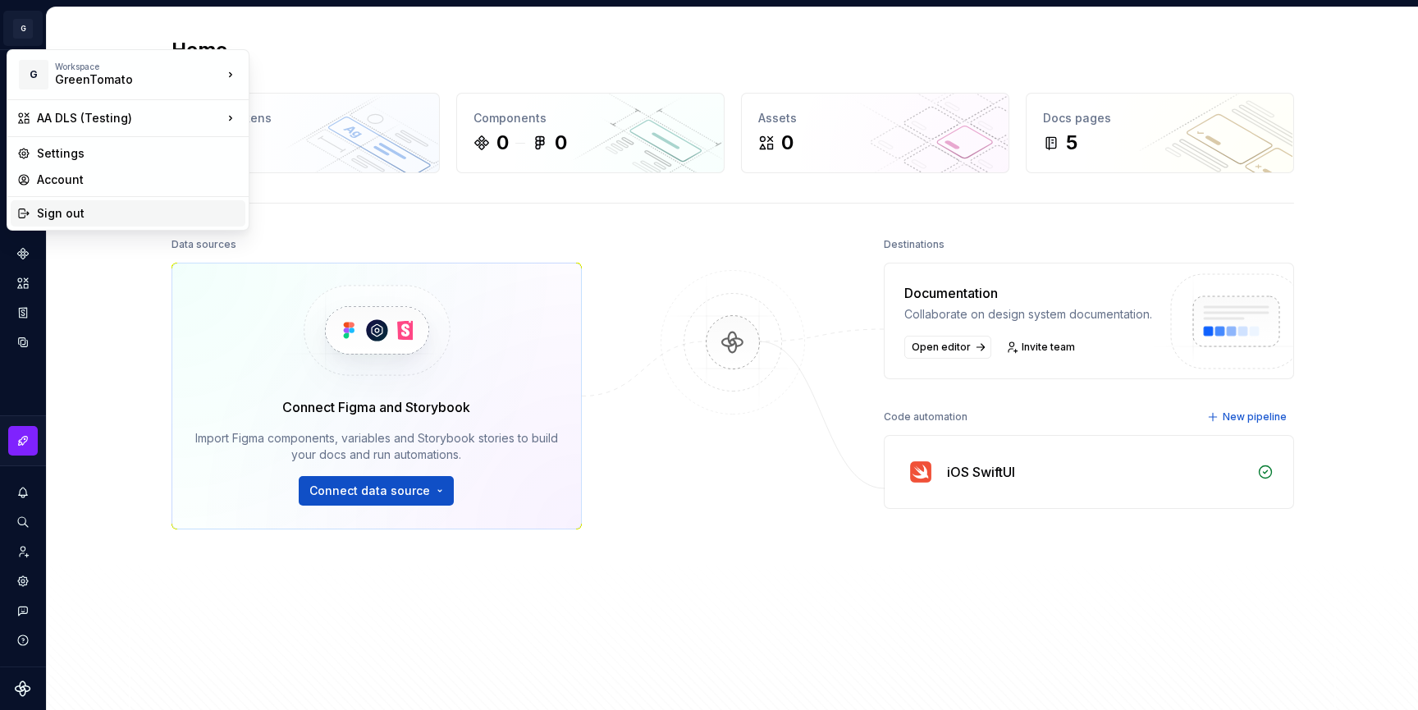
click at [74, 214] on div "Sign out" at bounding box center [138, 213] width 202 height 16
click at [27, 27] on html "原文 请对此翻译评分 您的反馈将用于改进谷歌翻译 G AA DLS (Testing) GD Design system data Home Design t…" at bounding box center [709, 355] width 1418 height 710
click at [69, 214] on div "Sign out" at bounding box center [138, 213] width 202 height 16
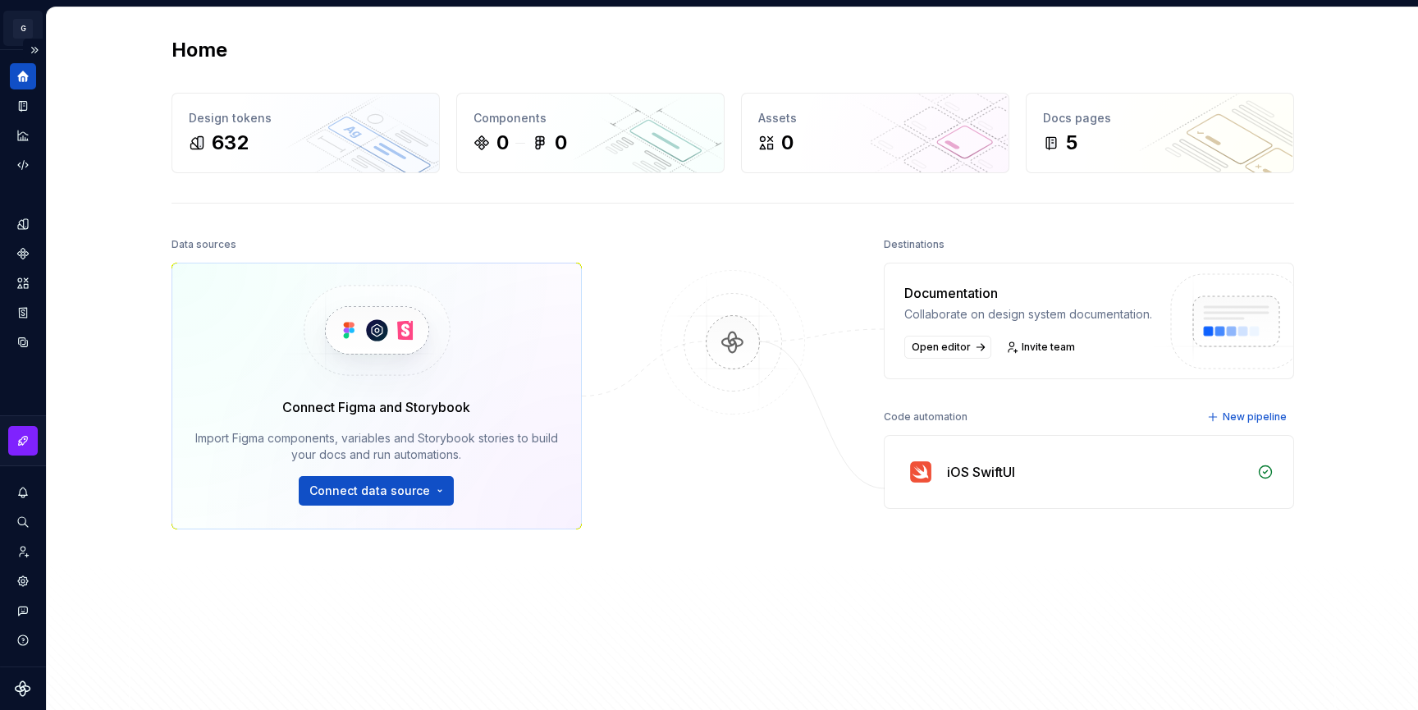
click at [25, 29] on html "原文 请对此翻译评分 您的反馈将用于改进谷歌翻译 G AA DLS (Testing) GD Design system data Home Design t…" at bounding box center [709, 355] width 1418 height 710
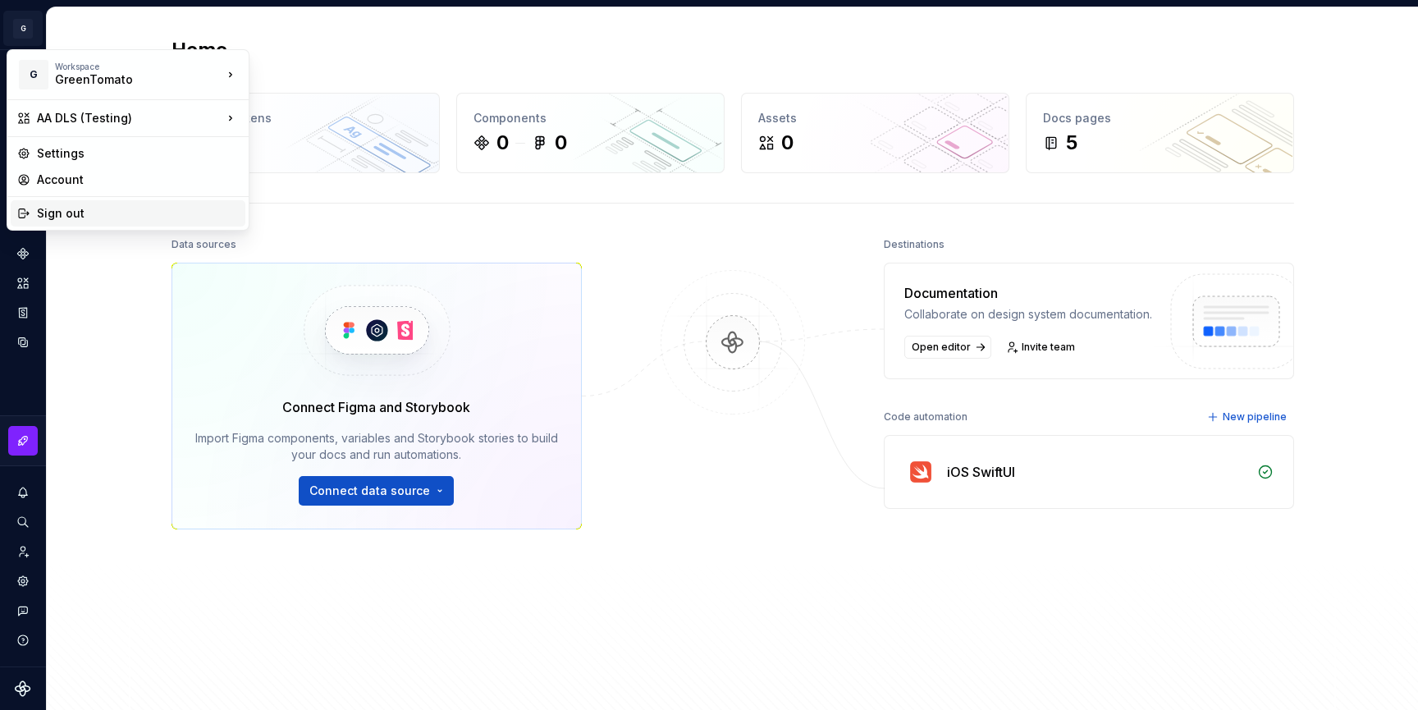
click at [58, 214] on div "Sign out" at bounding box center [138, 213] width 202 height 16
click at [18, 29] on html "G AA DLS (Testing) GD Design system data Home Design tokens 632 Components 0 0 …" at bounding box center [709, 355] width 1418 height 710
click at [65, 211] on div "Sign out" at bounding box center [138, 213] width 202 height 16
click at [25, 29] on html "G AA DLS (Testing) GD Design system data Home Design tokens 632 Components 0 0 …" at bounding box center [709, 355] width 1418 height 710
click at [126, 74] on div "GreenTomato" at bounding box center [124, 79] width 139 height 16
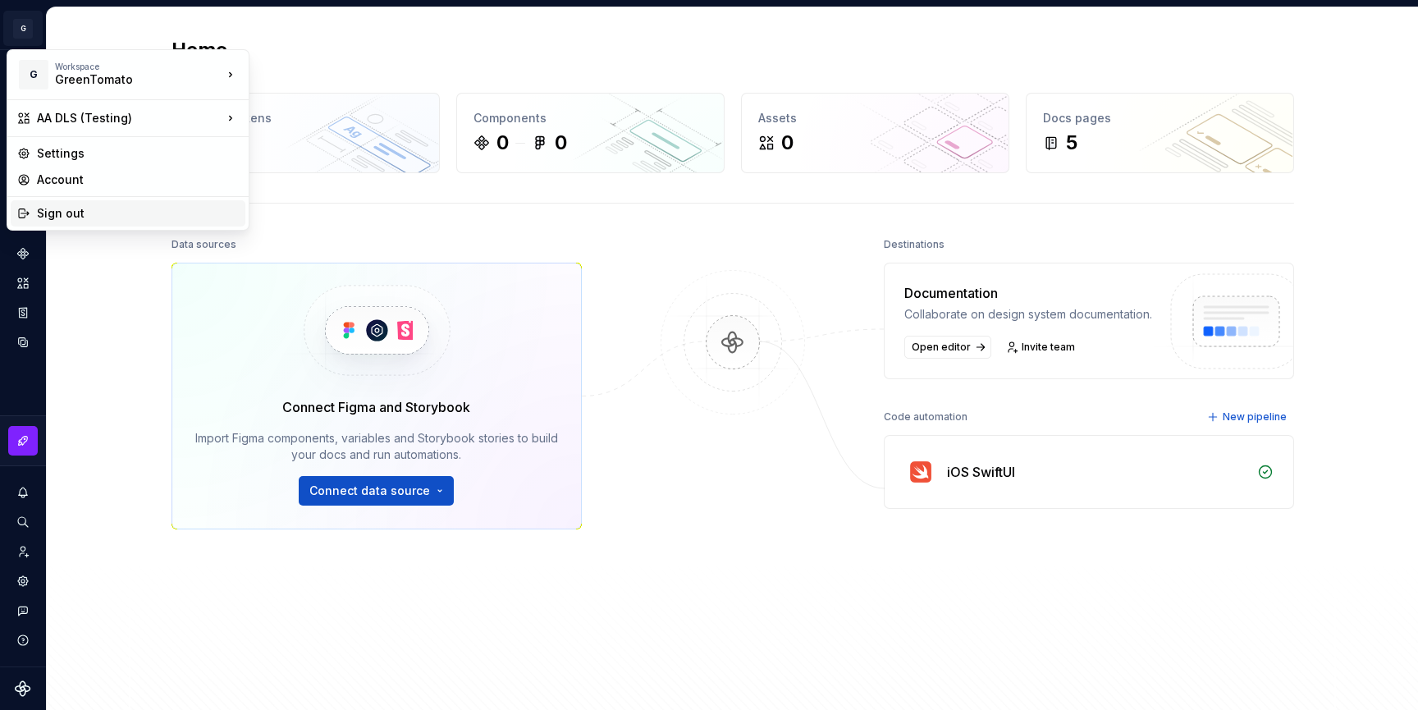
click at [71, 212] on div "Sign out" at bounding box center [138, 213] width 202 height 16
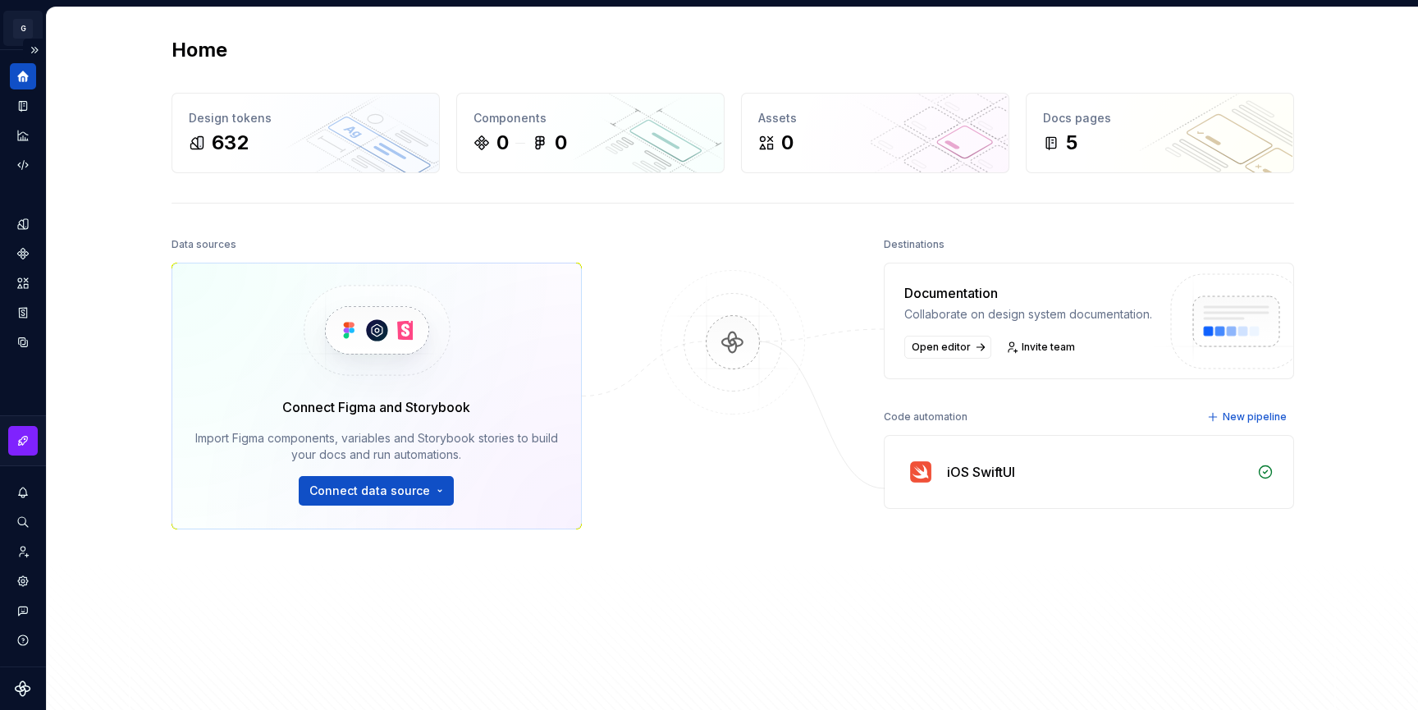
click at [26, 29] on html "G AA DLS (Testing) GD Design system data Home Design tokens 632 Components 0 0 …" at bounding box center [709, 355] width 1418 height 710
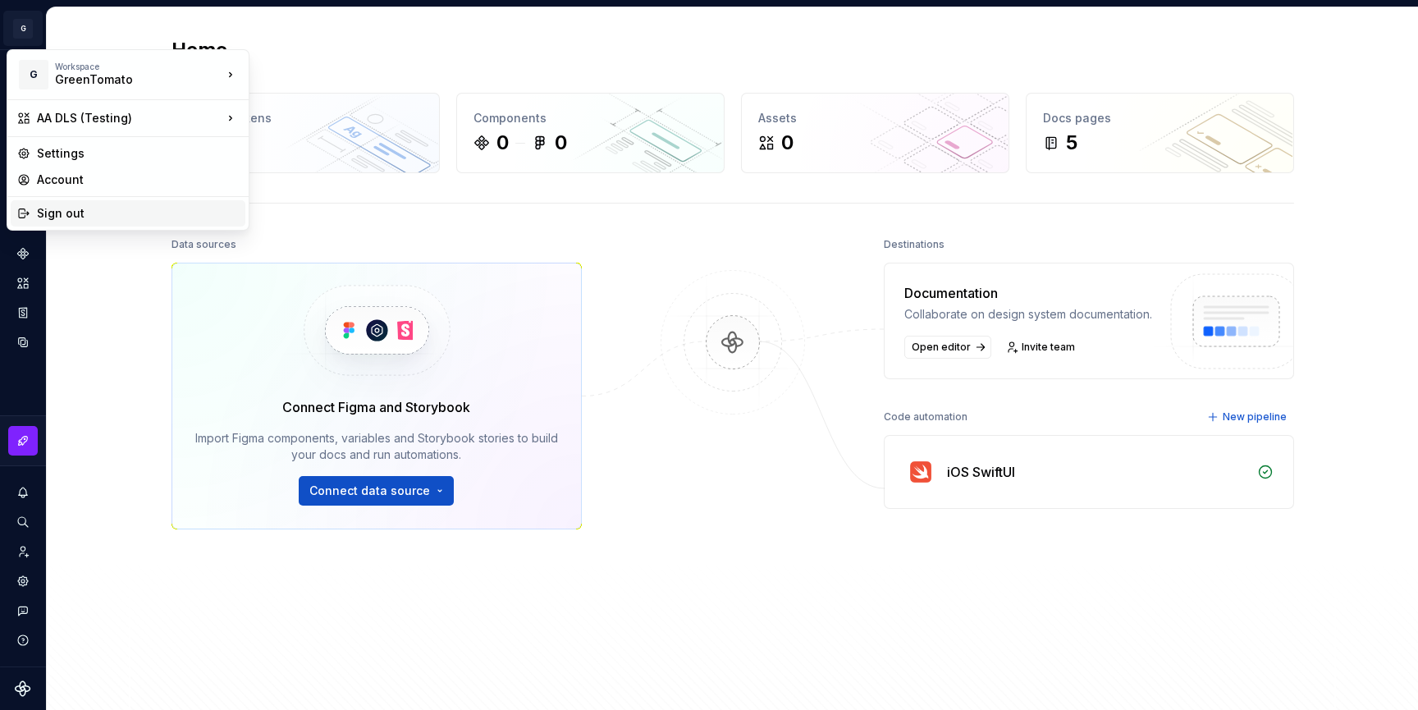
click at [65, 211] on div "Sign out" at bounding box center [138, 213] width 202 height 16
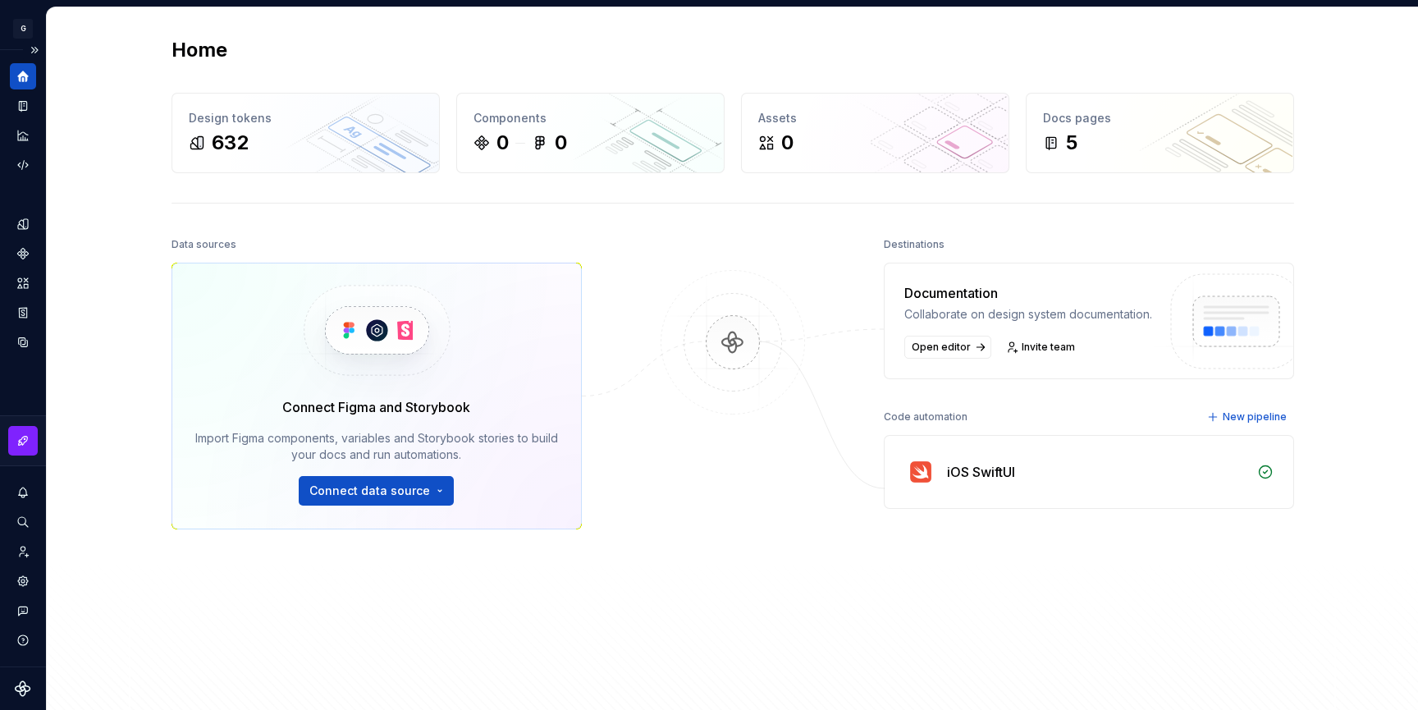
click at [27, 690] on icon "Supernova Logo" at bounding box center [23, 688] width 16 height 16
click at [22, 25] on html "G AA DLS (Testing) GD Design system data Home Design tokens 632 Components 0 0 …" at bounding box center [709, 355] width 1418 height 710
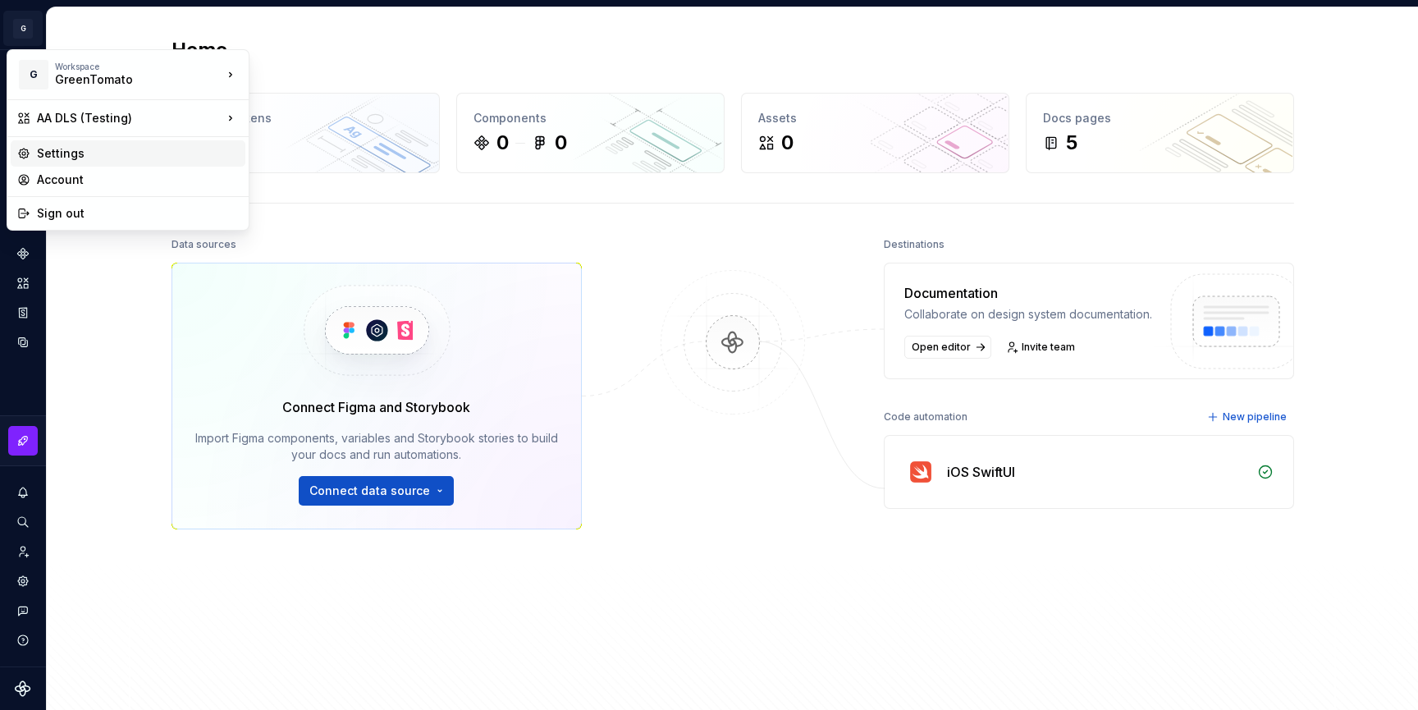
click at [84, 162] on div "Settings" at bounding box center [128, 153] width 235 height 26
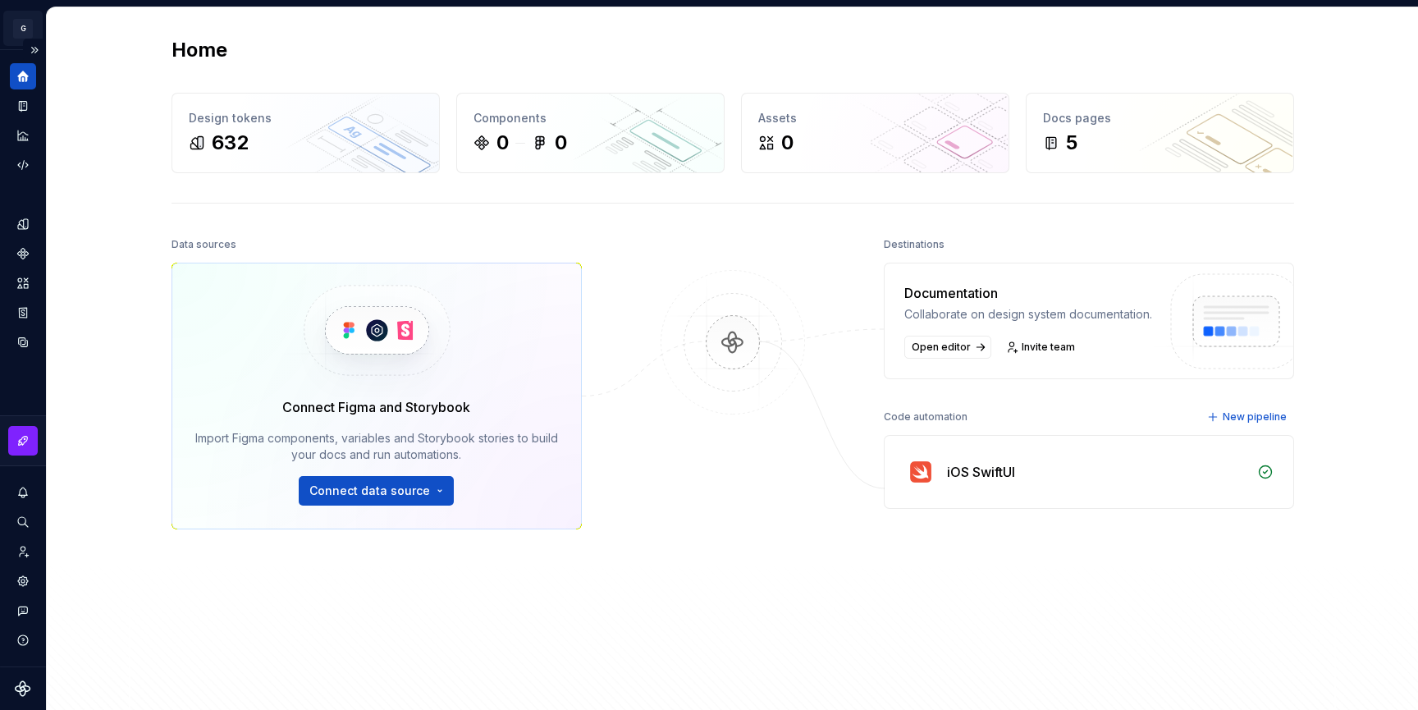
click at [22, 20] on html "G AA DLS (Testing) GD Design system data Home Design tokens 632 Components 0 0 …" at bounding box center [709, 355] width 1418 height 710
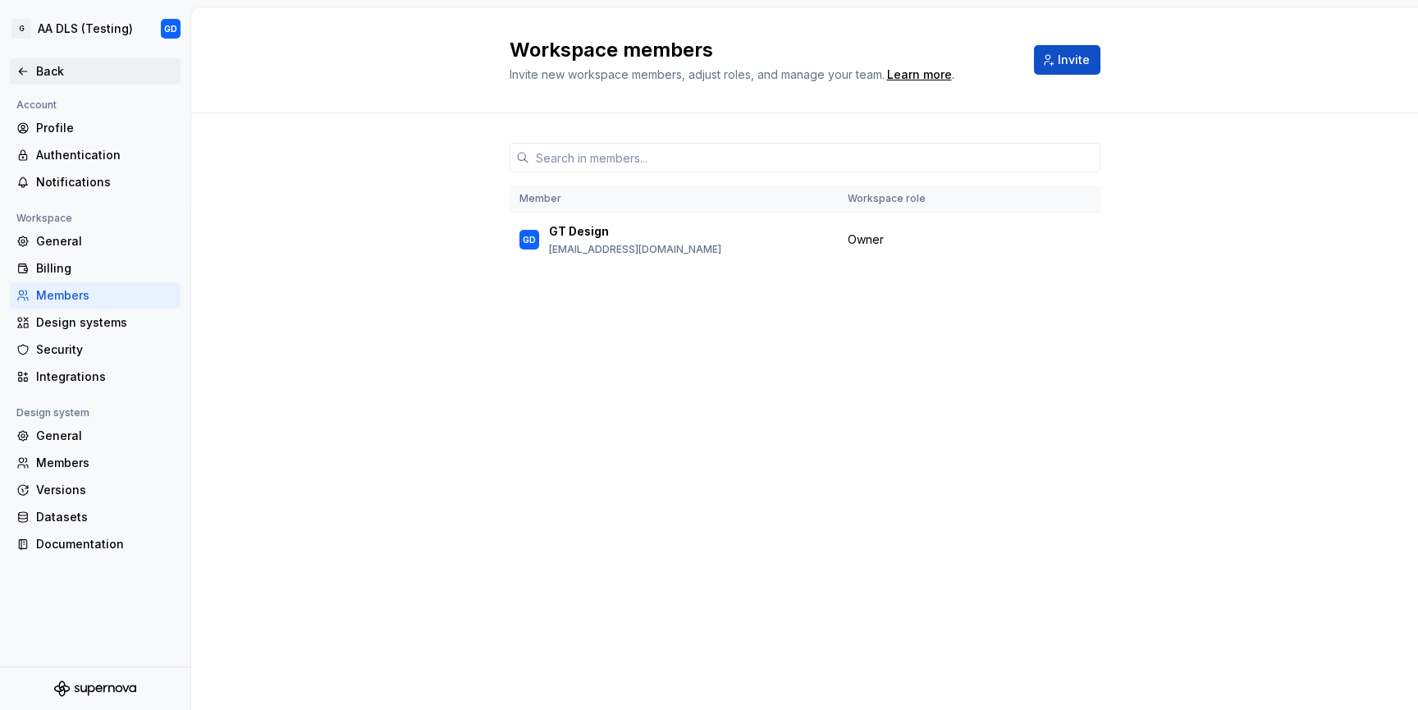
click at [35, 76] on div "Back" at bounding box center [95, 71] width 158 height 16
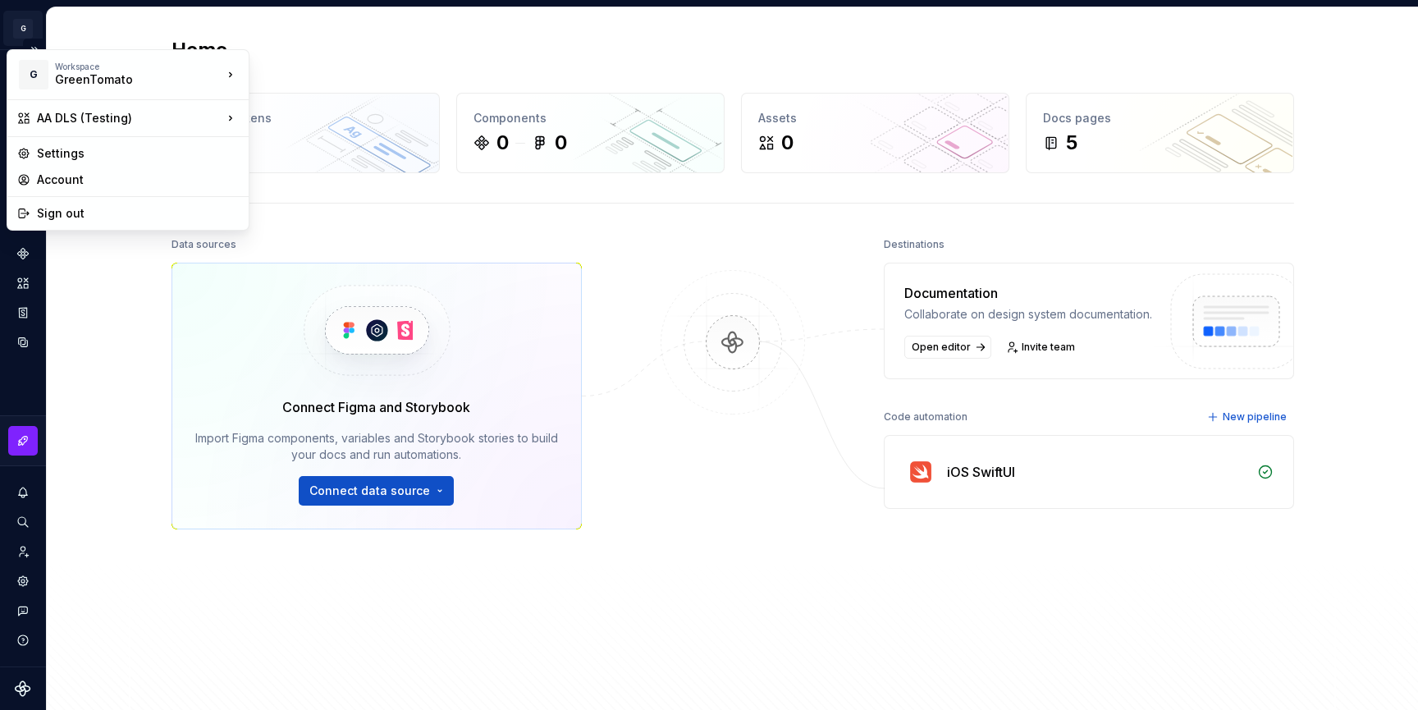
click at [29, 33] on html "G AA DLS (Testing) GD Design system data Home Design tokens 632 Components 0 0 …" at bounding box center [709, 355] width 1418 height 710
click at [103, 180] on div "Account" at bounding box center [138, 179] width 202 height 16
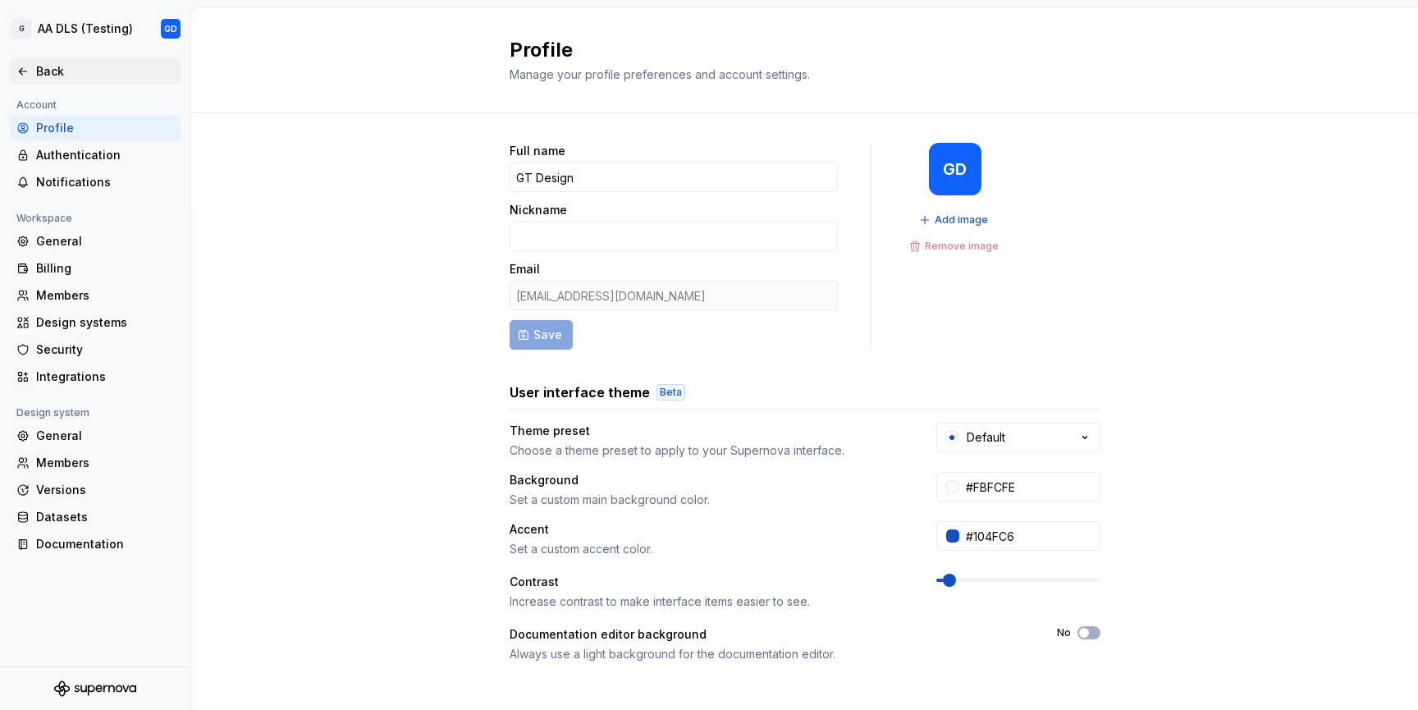
click at [34, 58] on div "Back" at bounding box center [95, 71] width 171 height 26
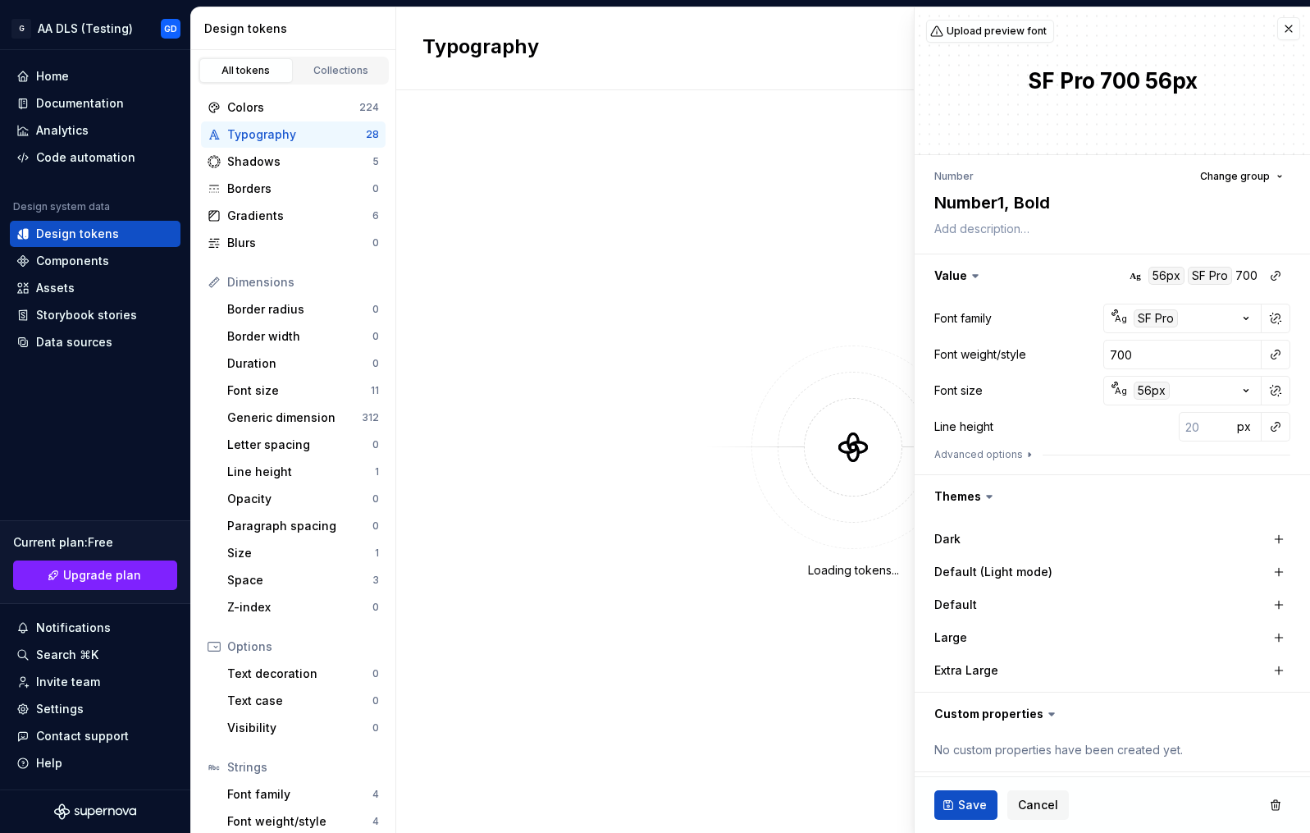
type textarea "*"
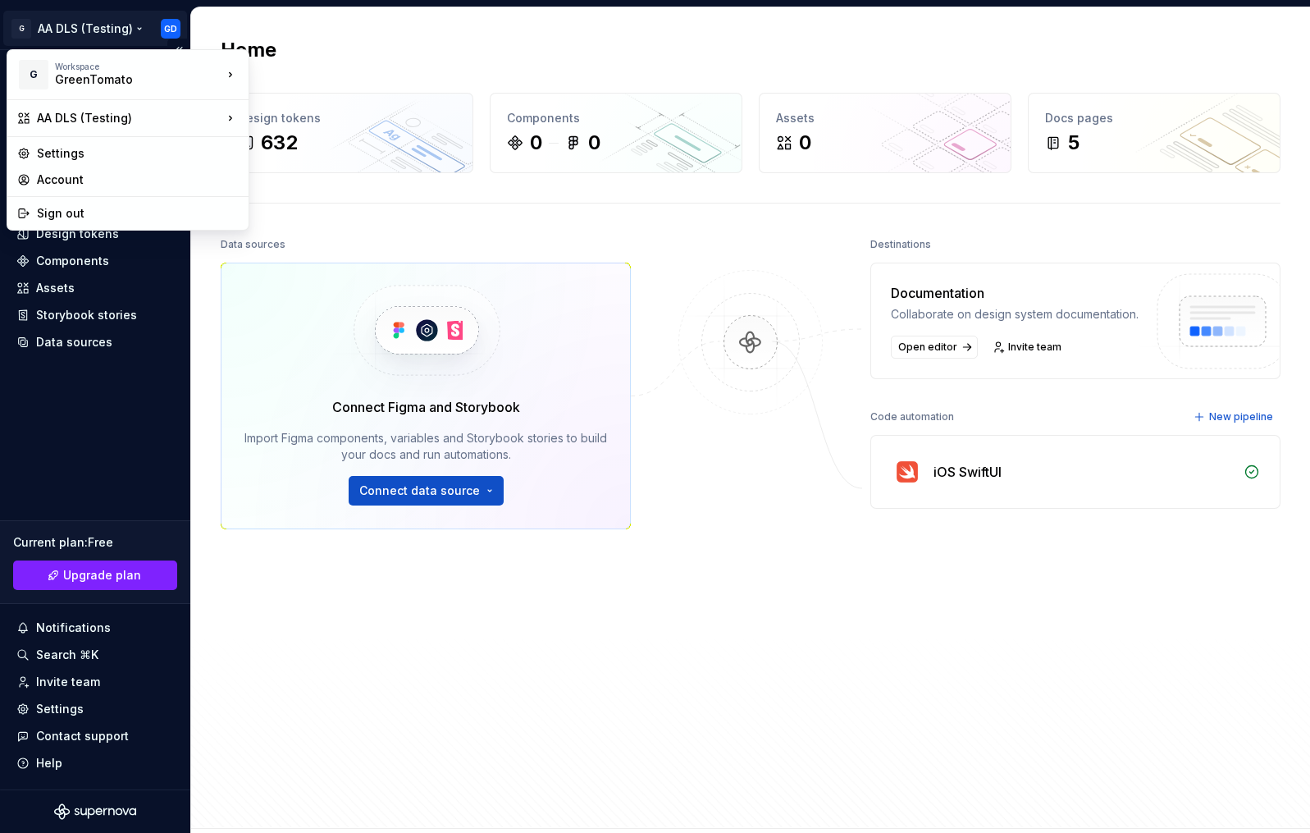
click at [172, 32] on html "G AA DLS (Testing) GD Home Documentation Analytics Code automation Design syste…" at bounding box center [655, 416] width 1310 height 833
click at [98, 209] on div "Sign out" at bounding box center [138, 213] width 202 height 16
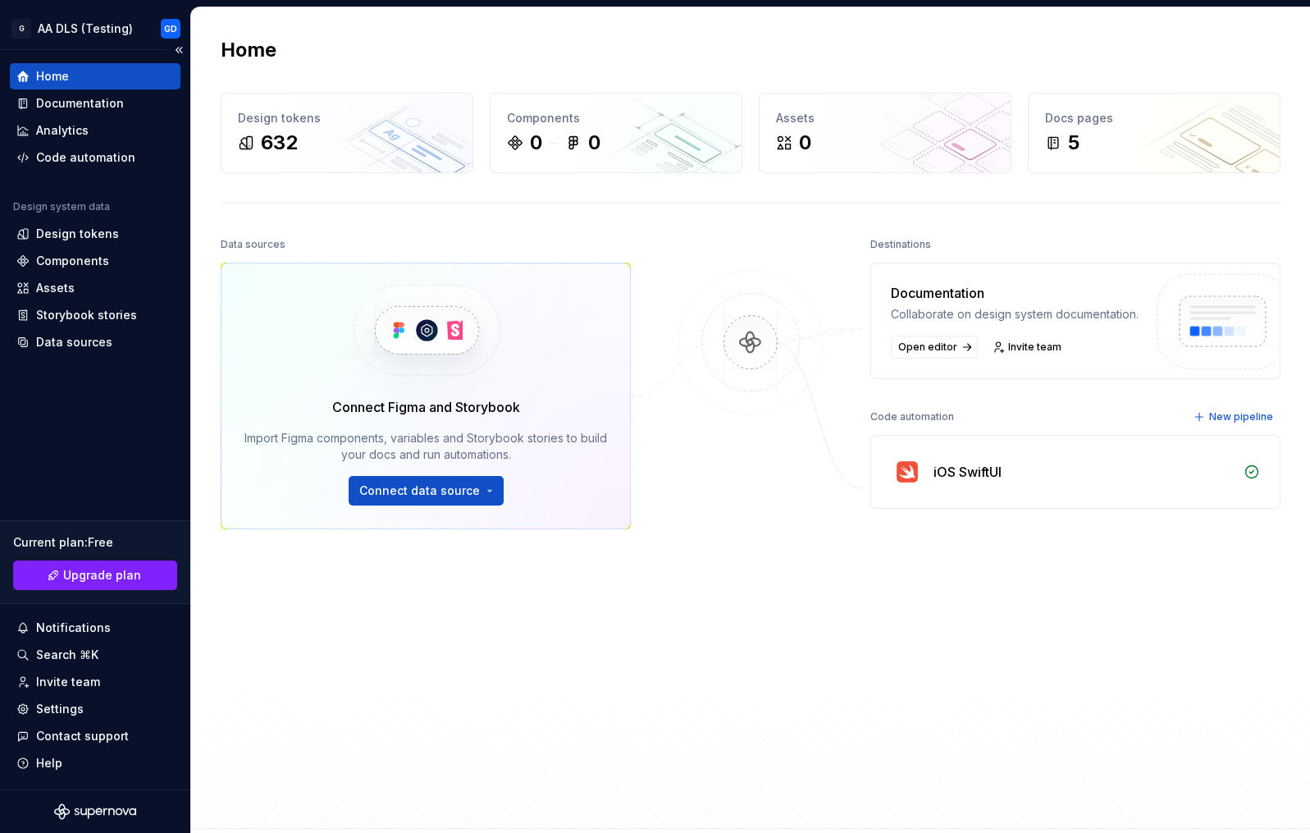
click at [85, 805] on icon "Supernova Logo" at bounding box center [95, 811] width 82 height 16
click at [170, 28] on html "G AA DLS (Testing) GD Home Documentation Analytics Code automation Design syste…" at bounding box center [655, 416] width 1310 height 833
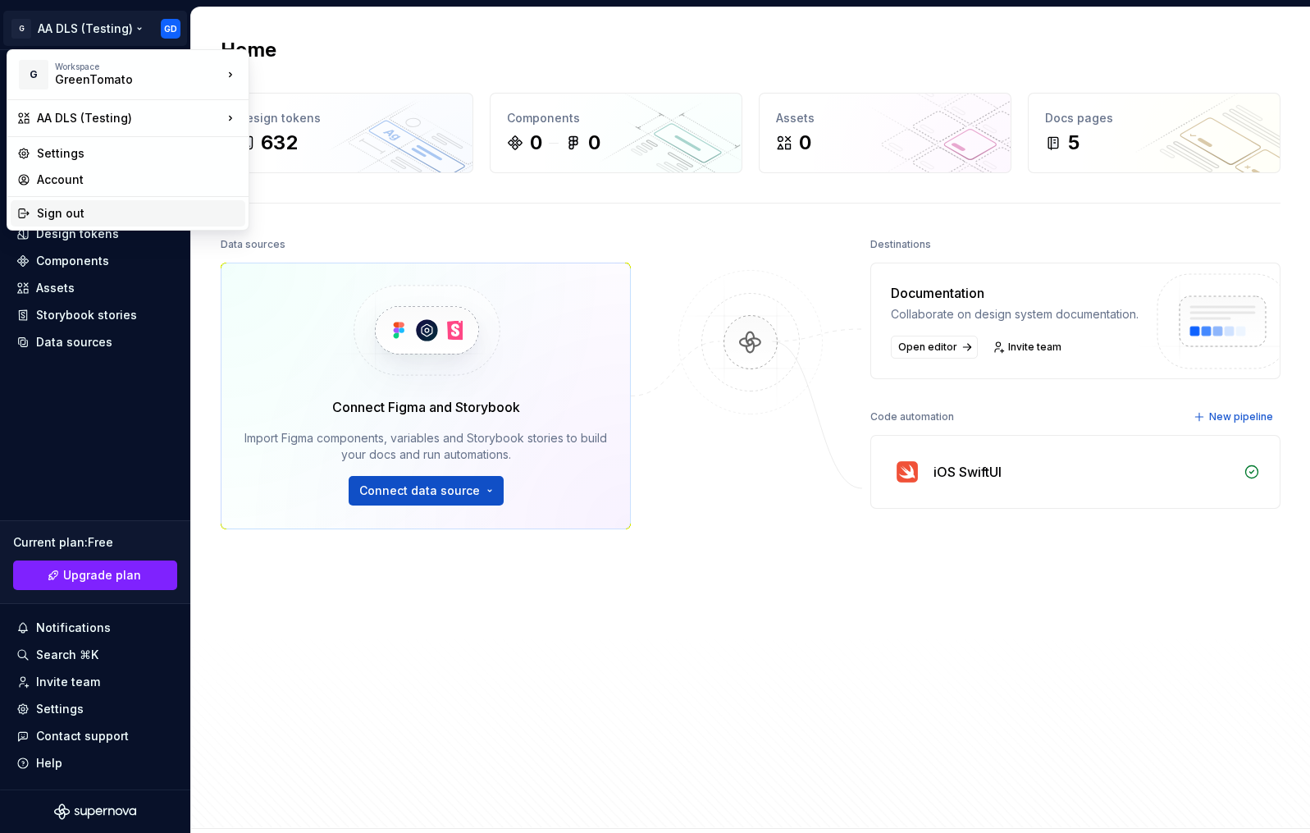
click at [100, 217] on div "Sign out" at bounding box center [138, 213] width 202 height 16
click at [181, 34] on html "G AA DLS (Testing) GD Home Documentation Analytics Code automation Design syste…" at bounding box center [655, 416] width 1310 height 833
click at [98, 217] on div "Sign out" at bounding box center [138, 213] width 202 height 16
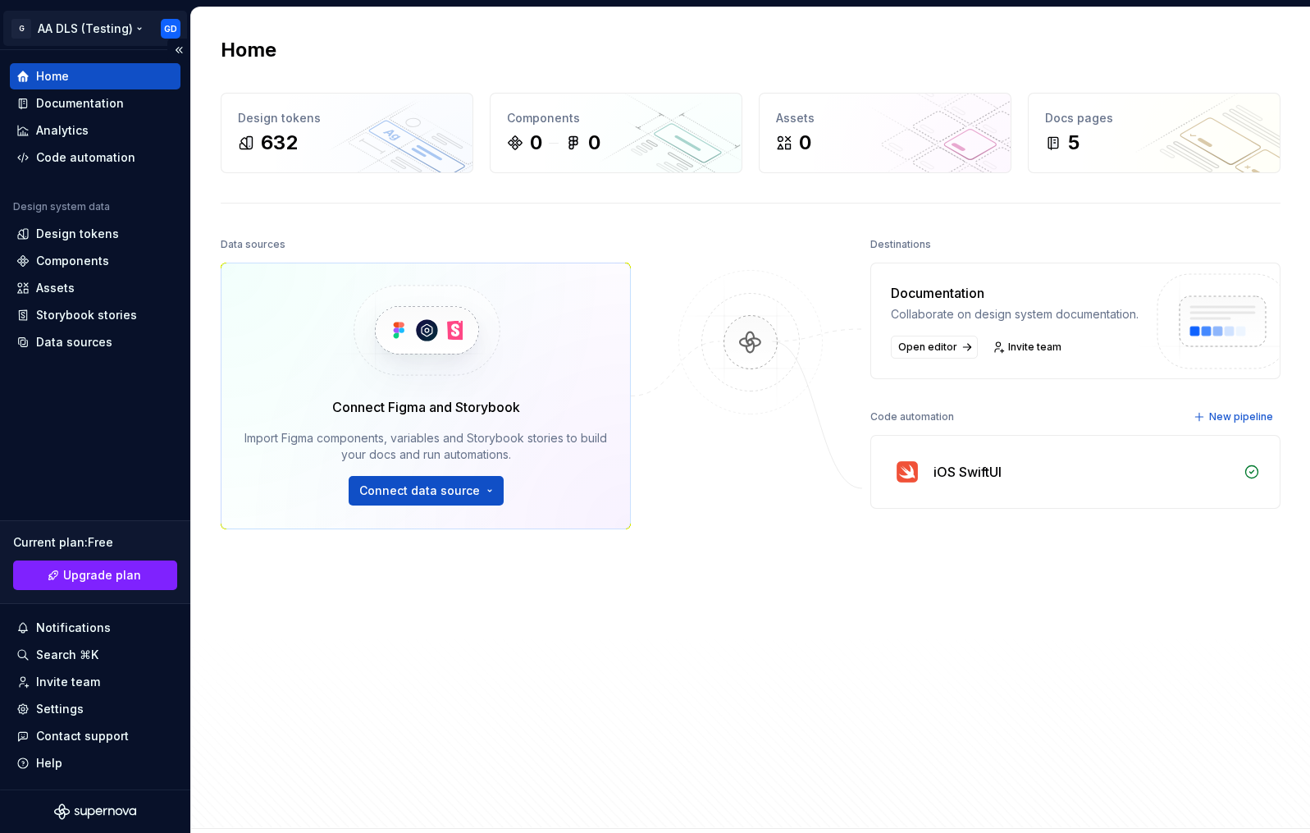
click at [170, 28] on html "G AA DLS (Testing) GD Home Documentation Analytics Code automation Design syste…" at bounding box center [655, 416] width 1310 height 833
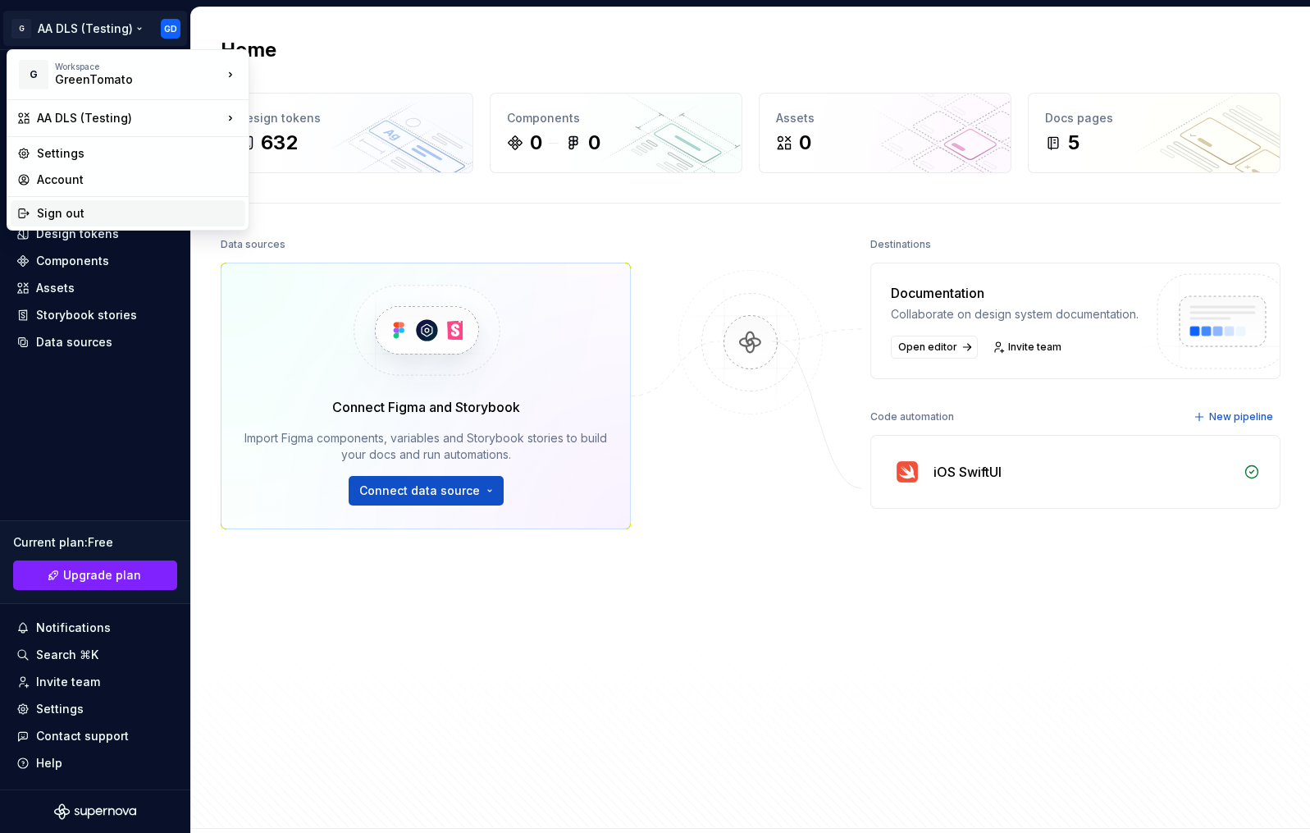
click at [56, 211] on div "Sign out" at bounding box center [138, 213] width 202 height 16
click at [21, 30] on html "G AA DLS (Testing) GD Home Documentation Analytics Code automation Design syste…" at bounding box center [655, 416] width 1310 height 833
click at [51, 209] on div "Sign out" at bounding box center [138, 213] width 202 height 16
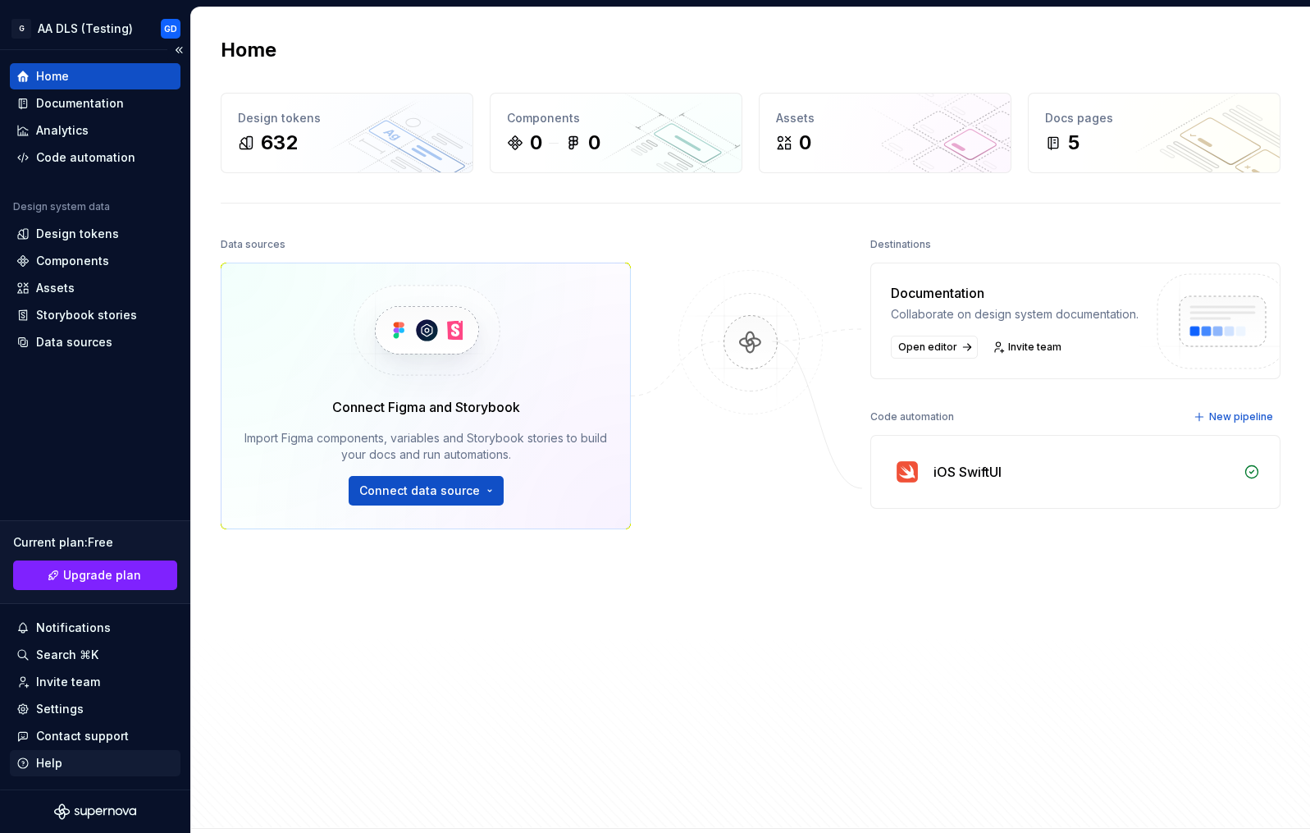
click at [112, 769] on div "Help" at bounding box center [95, 763] width 158 height 16
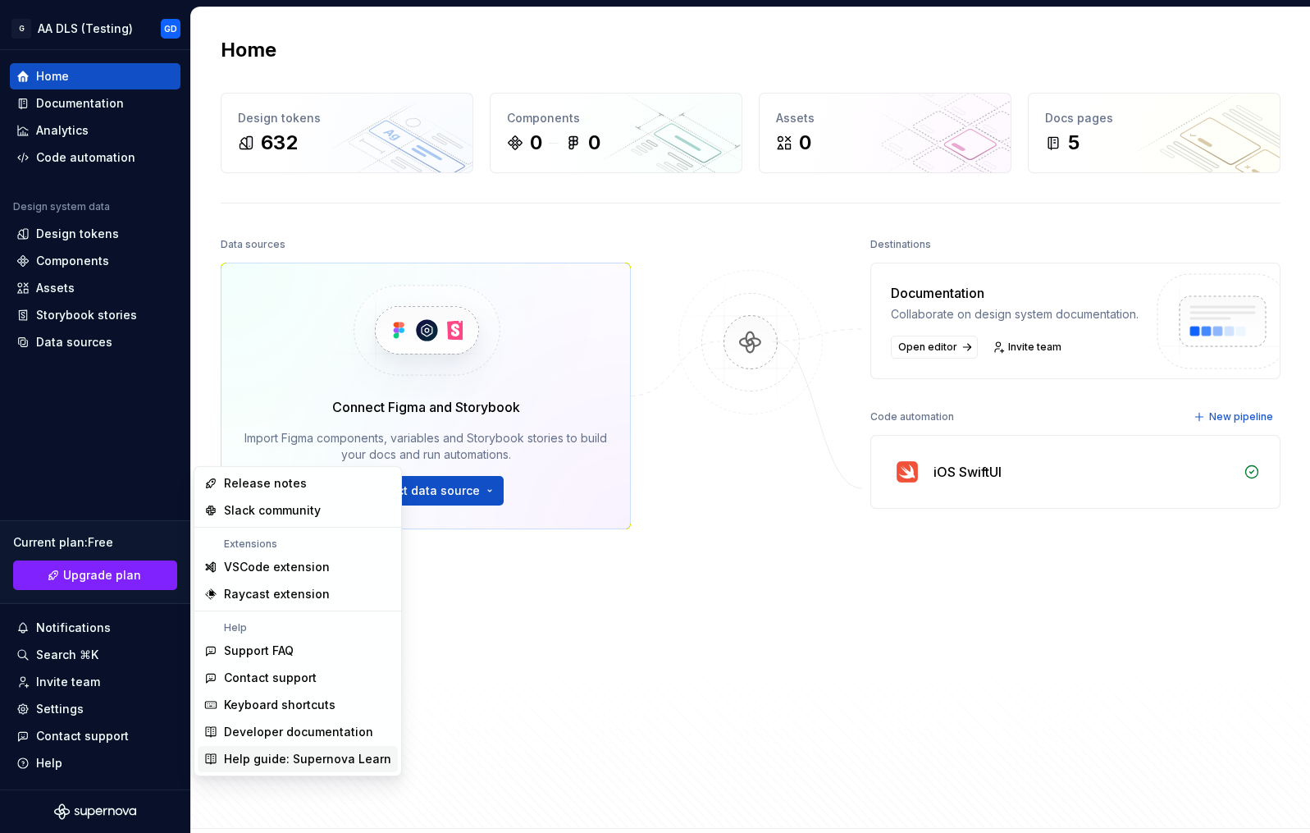
click at [501, 755] on div "Data sources Connect Figma and Storybook Import Figma components, variables and…" at bounding box center [751, 515] width 1060 height 565
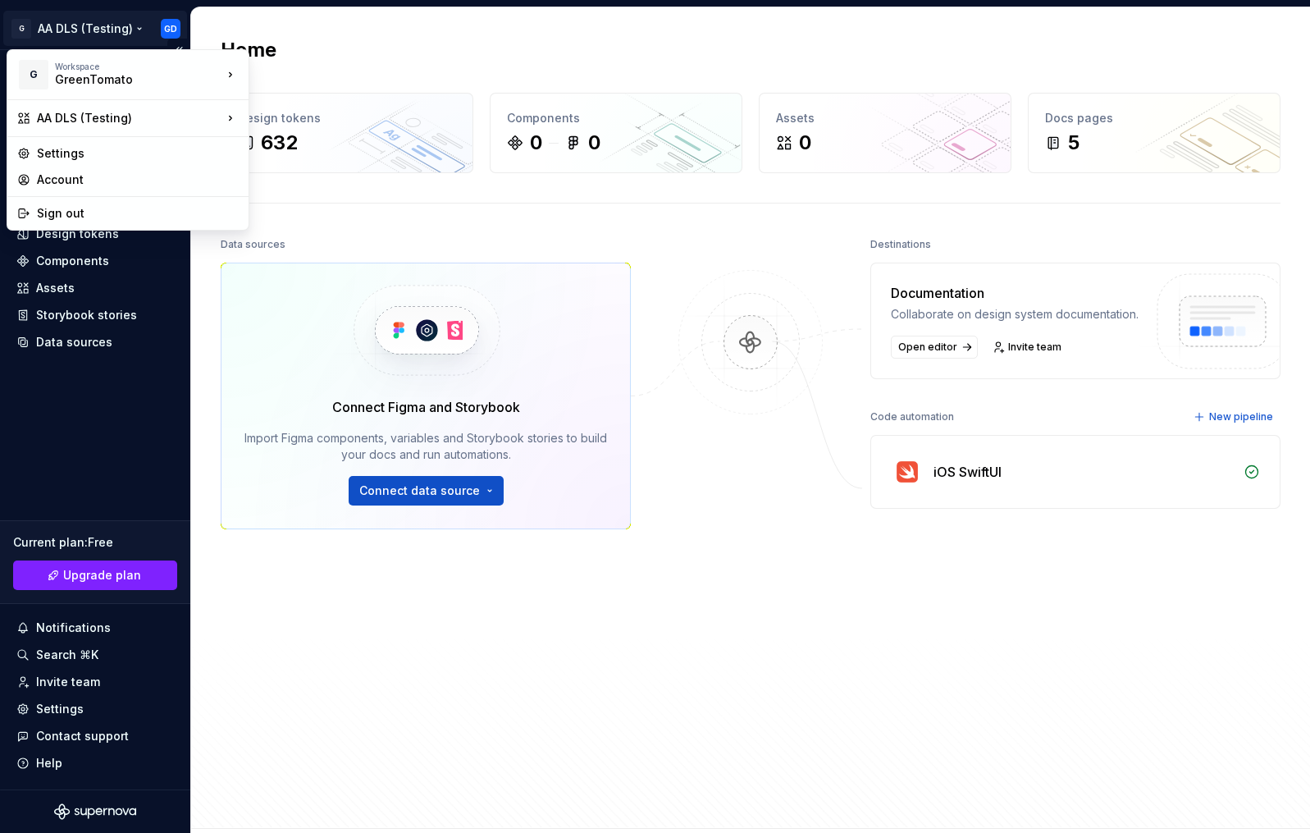
click at [172, 21] on html "G AA DLS (Testing) GD Home Documentation Analytics Code automation Design syste…" at bounding box center [655, 416] width 1310 height 833
click at [151, 208] on div "Sign out" at bounding box center [138, 213] width 202 height 16
click at [158, 28] on html "G AA DLS (Testing) GD Home Documentation Analytics Code automation Design syste…" at bounding box center [655, 416] width 1310 height 833
click at [107, 213] on div "Sign out" at bounding box center [138, 213] width 202 height 16
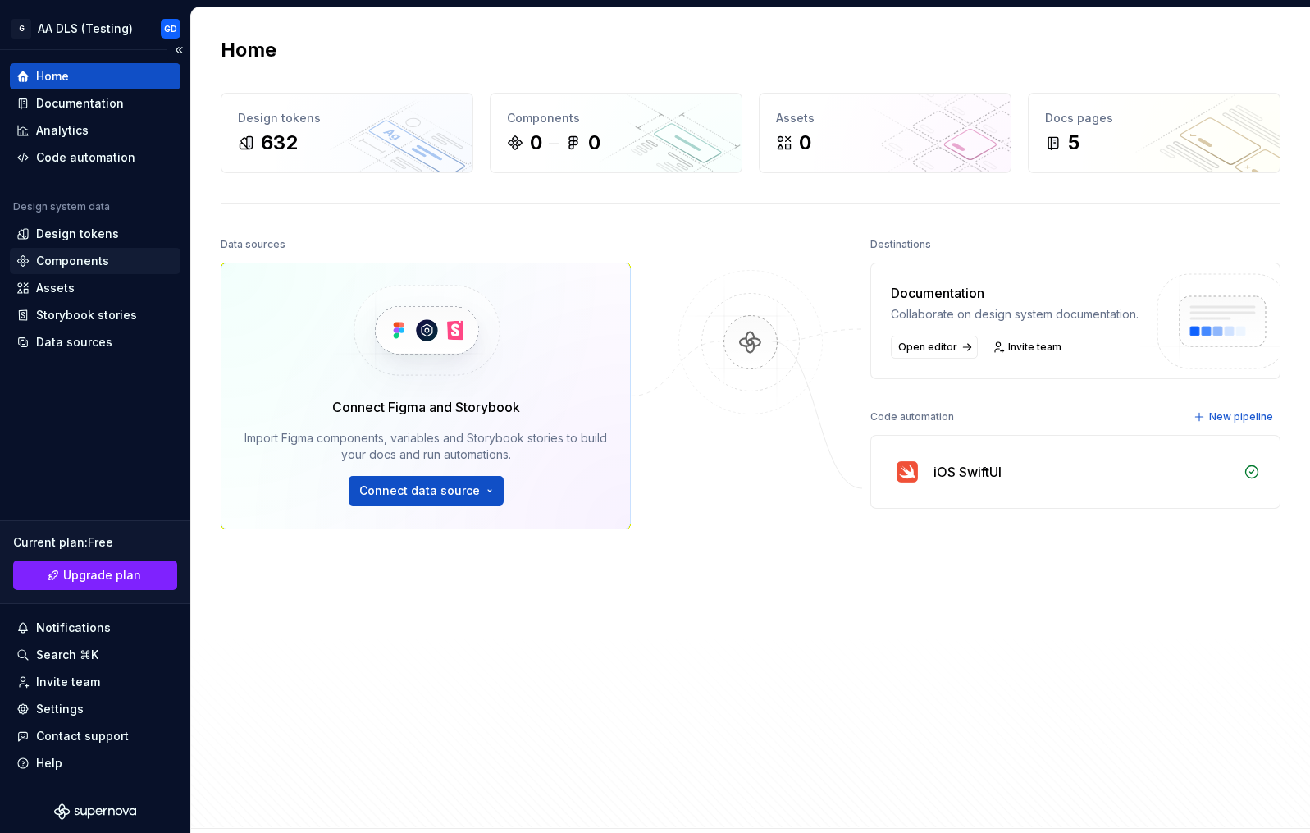
click at [65, 264] on div "Components" at bounding box center [72, 261] width 73 height 16
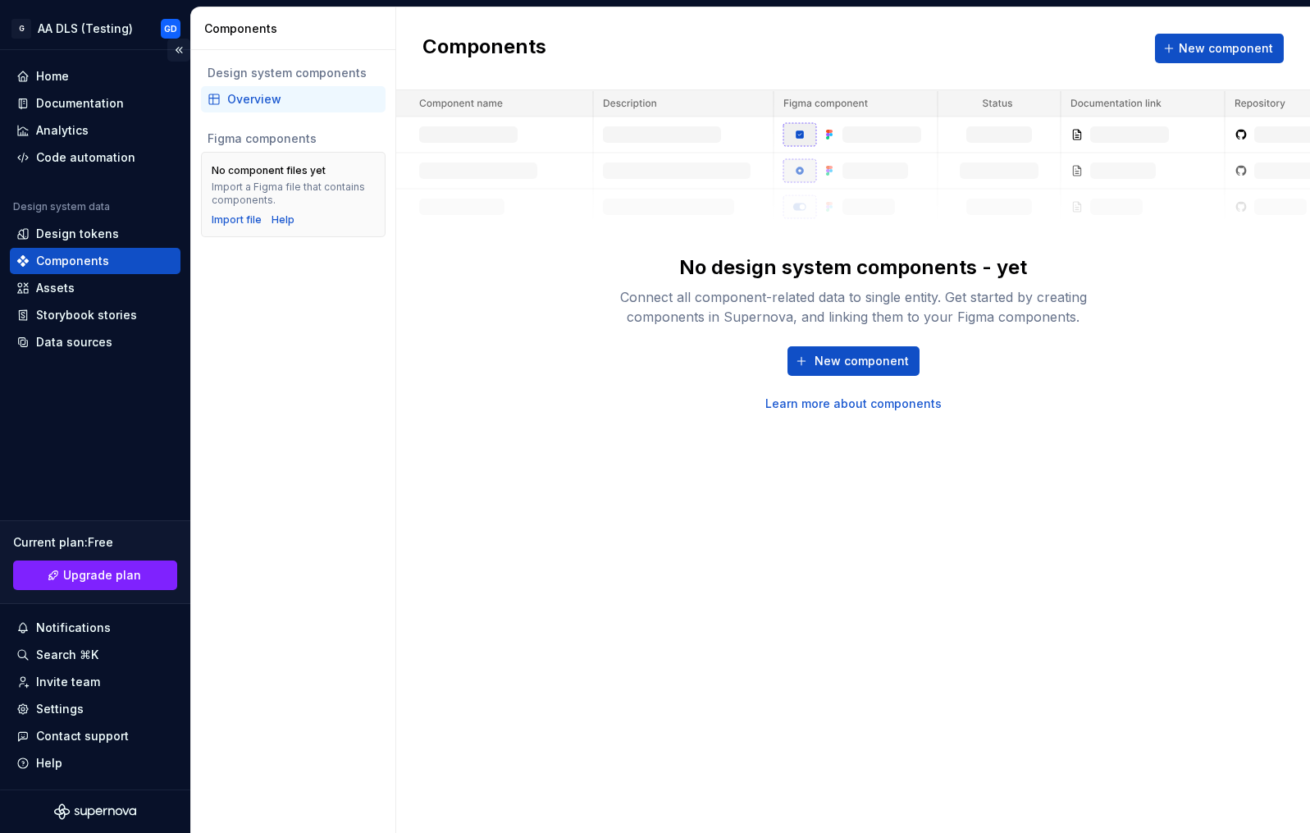
click at [178, 54] on button "Collapse sidebar" at bounding box center [178, 50] width 23 height 23
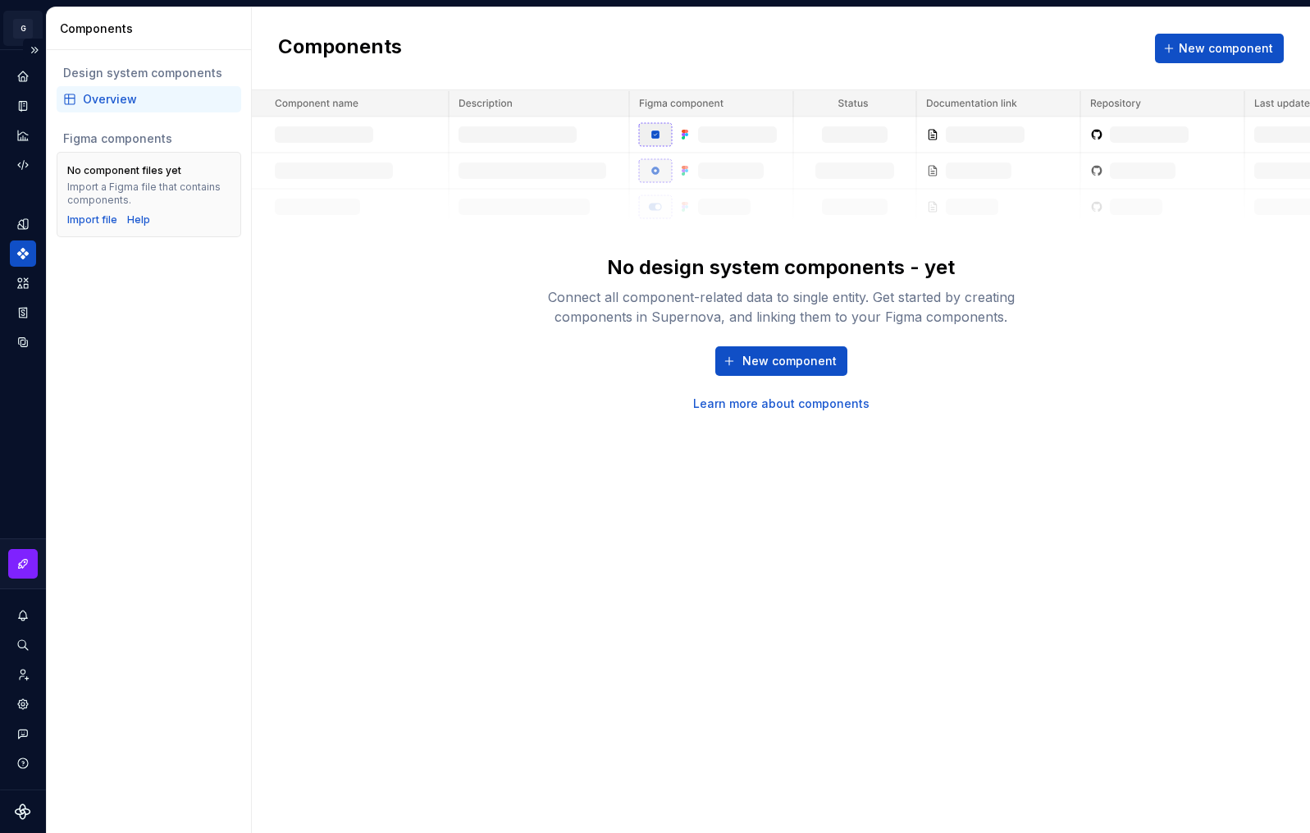
click at [24, 25] on html "G AA DLS (Testing) GD Design system data Components Design system components Ov…" at bounding box center [655, 416] width 1310 height 833
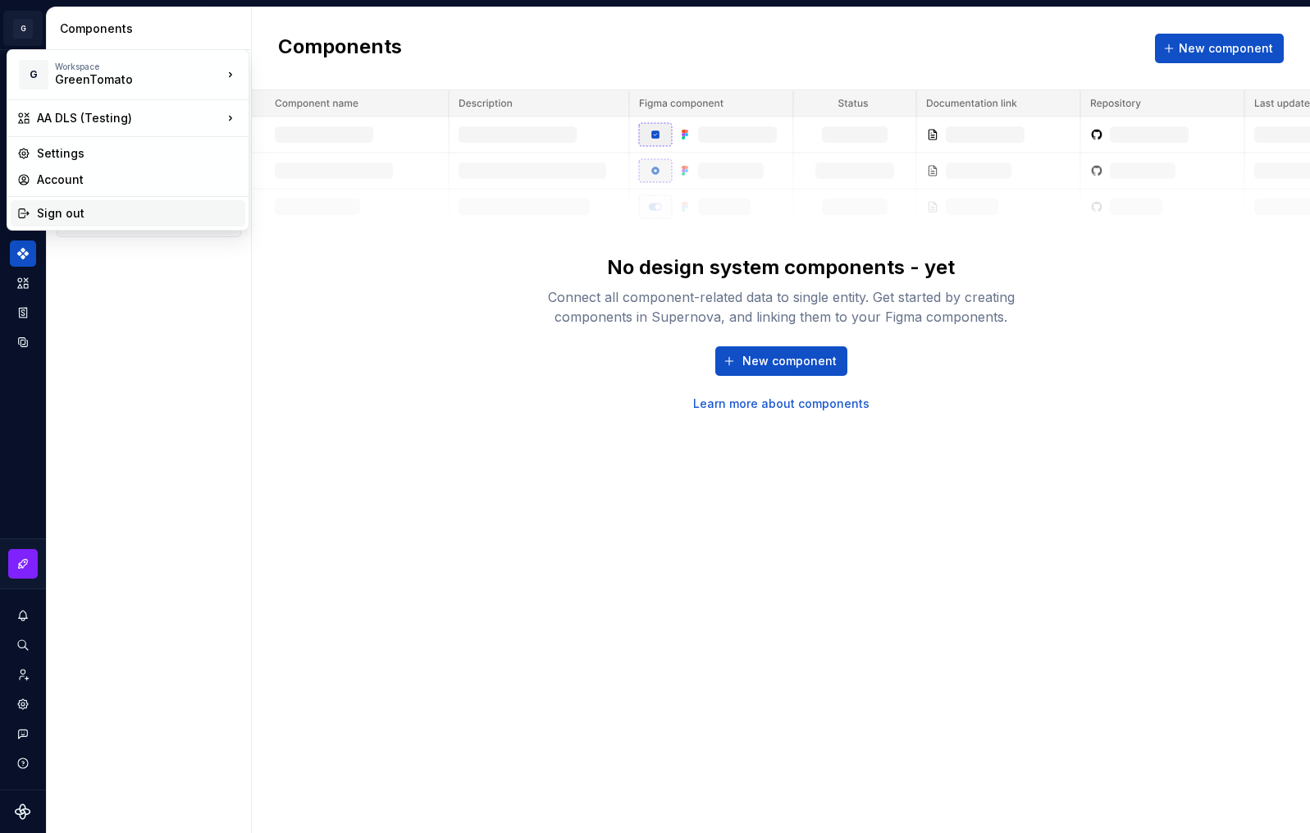
click at [98, 218] on div "Sign out" at bounding box center [138, 213] width 202 height 16
